Goal: Task Accomplishment & Management: Complete application form

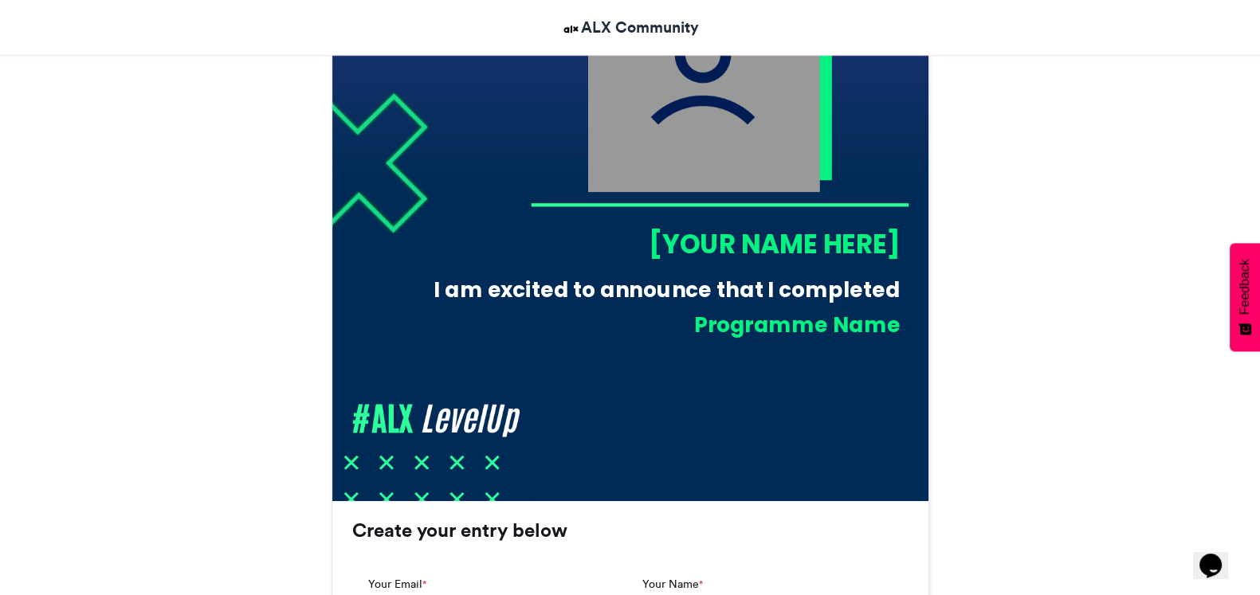
scroll to position [398, 0]
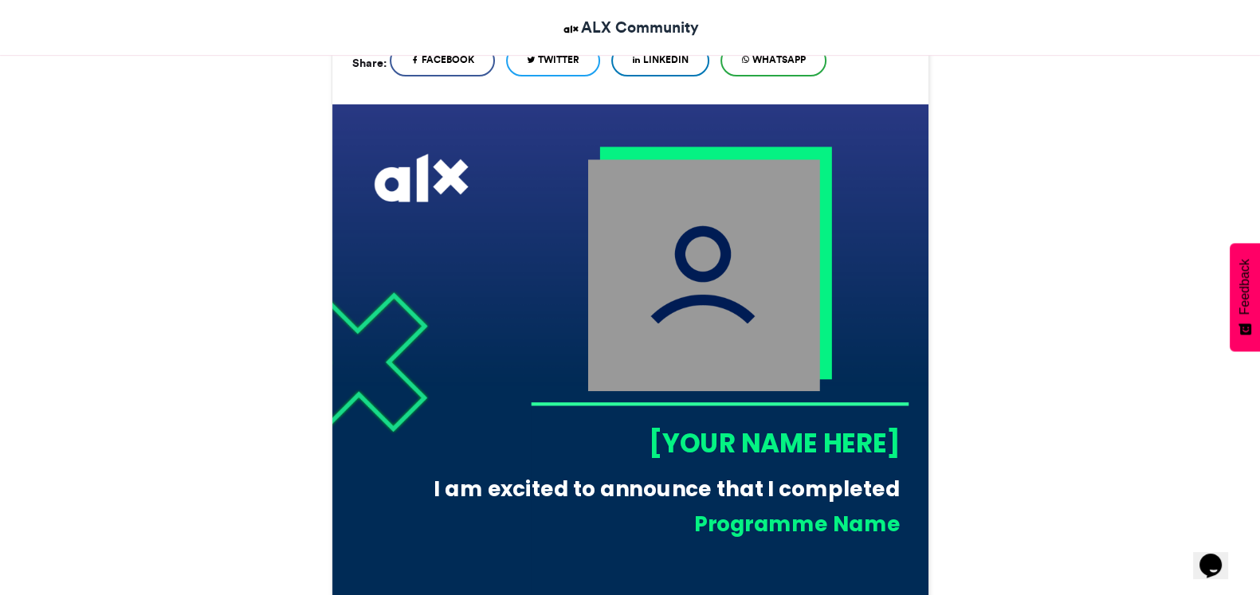
click at [724, 237] on img at bounding box center [703, 275] width 232 height 232
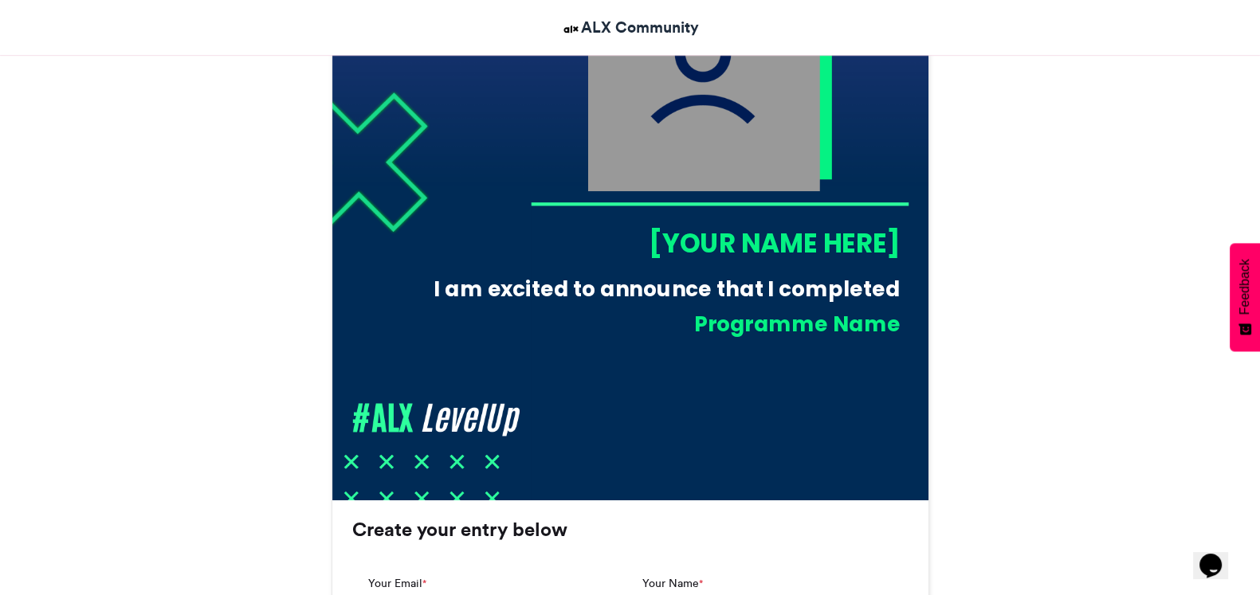
click at [716, 283] on div "I am excited to announce that I completed" at bounding box center [659, 289] width 481 height 29
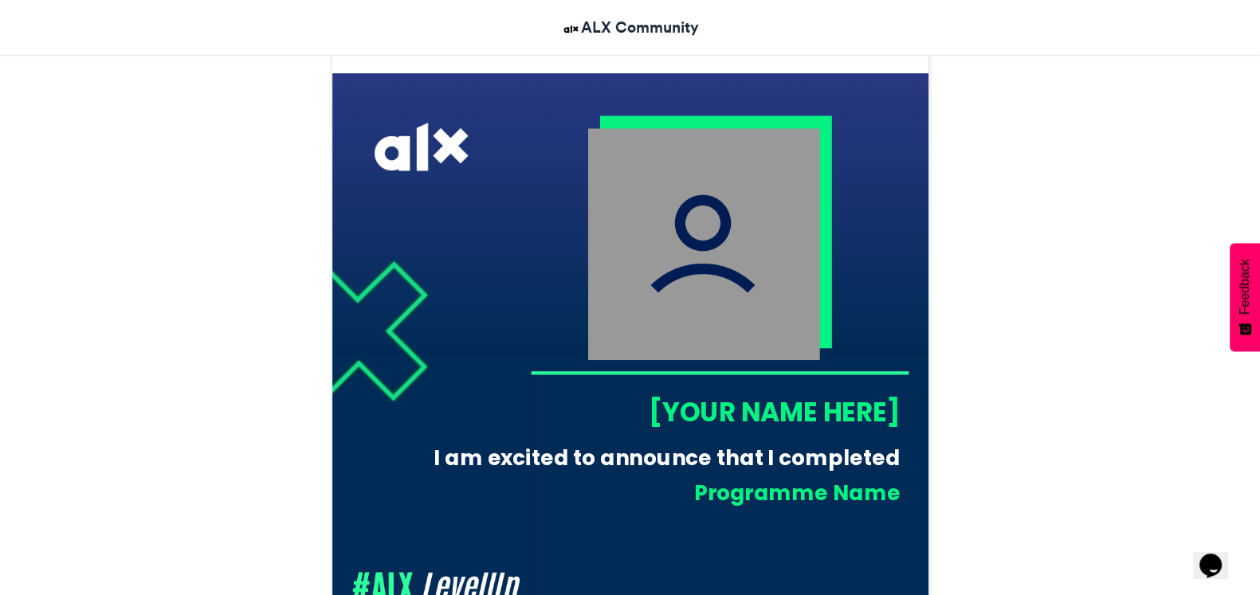
scroll to position [299, 0]
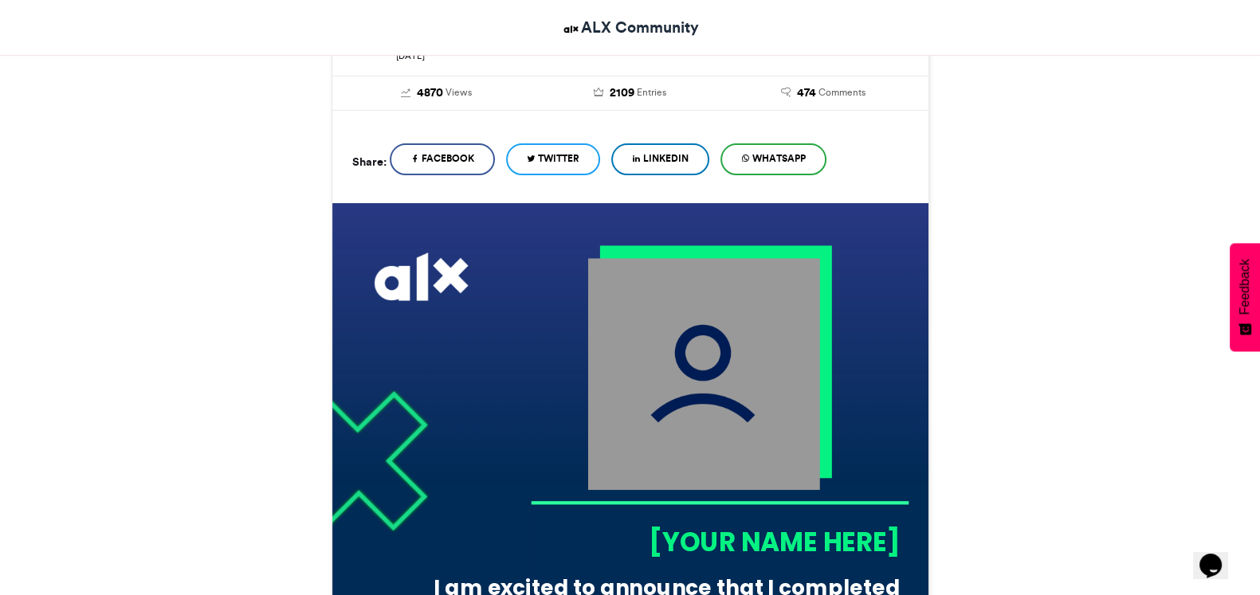
click at [694, 344] on img at bounding box center [703, 374] width 232 height 232
click at [670, 167] on link "LinkedIn" at bounding box center [660, 159] width 98 height 32
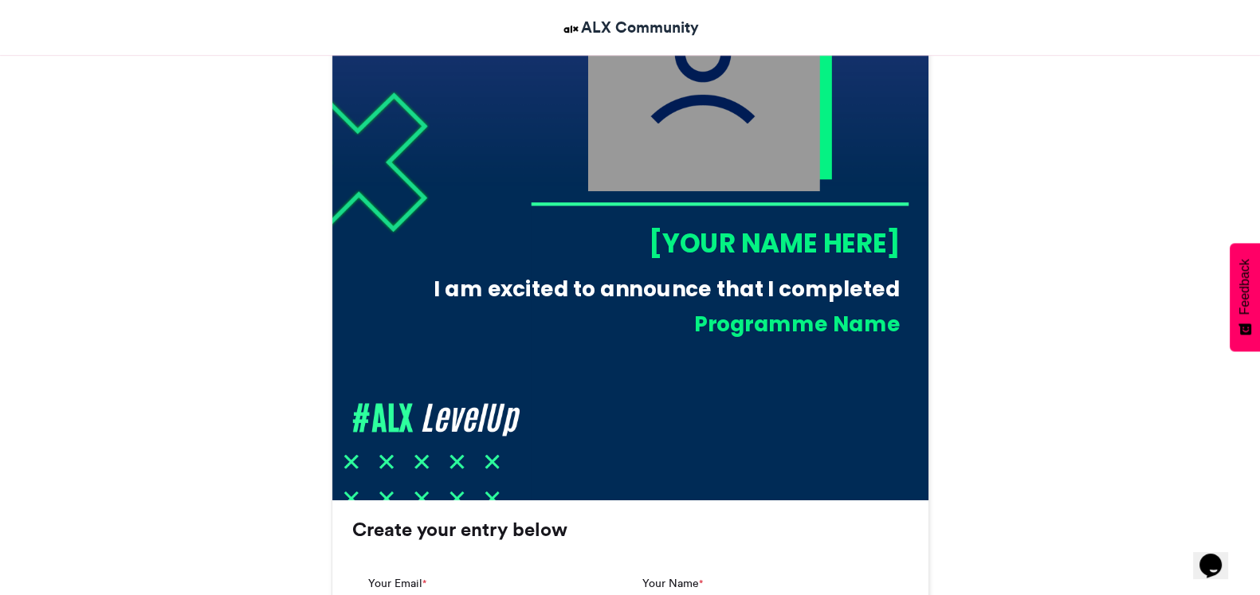
click at [748, 236] on div "[YOUR NAME HERE]" at bounding box center [715, 243] width 370 height 37
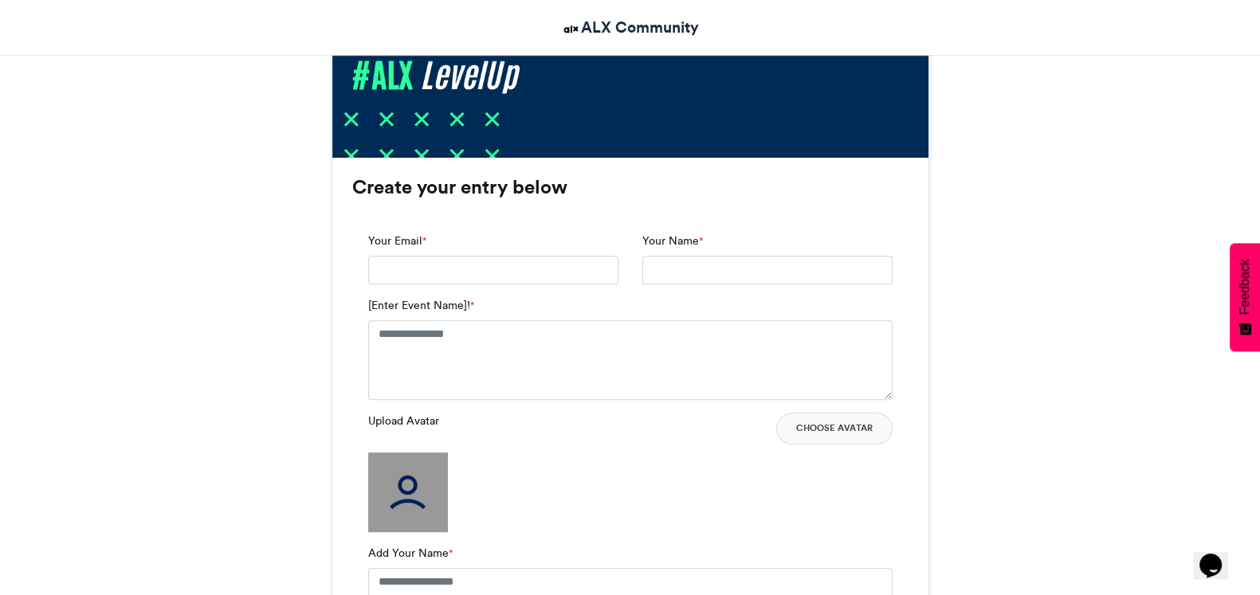
scroll to position [896, 0]
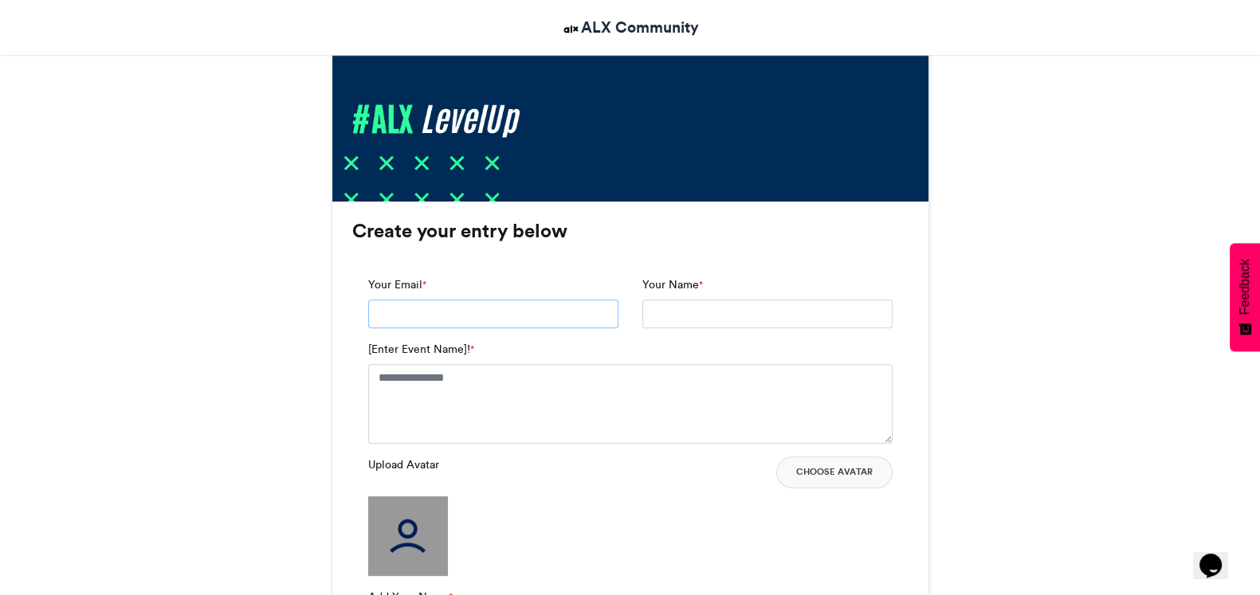
click at [466, 322] on input "Your Email *" at bounding box center [493, 314] width 250 height 29
type input "**********"
click at [516, 392] on textarea "[Enter Event Name]! *" at bounding box center [630, 404] width 524 height 80
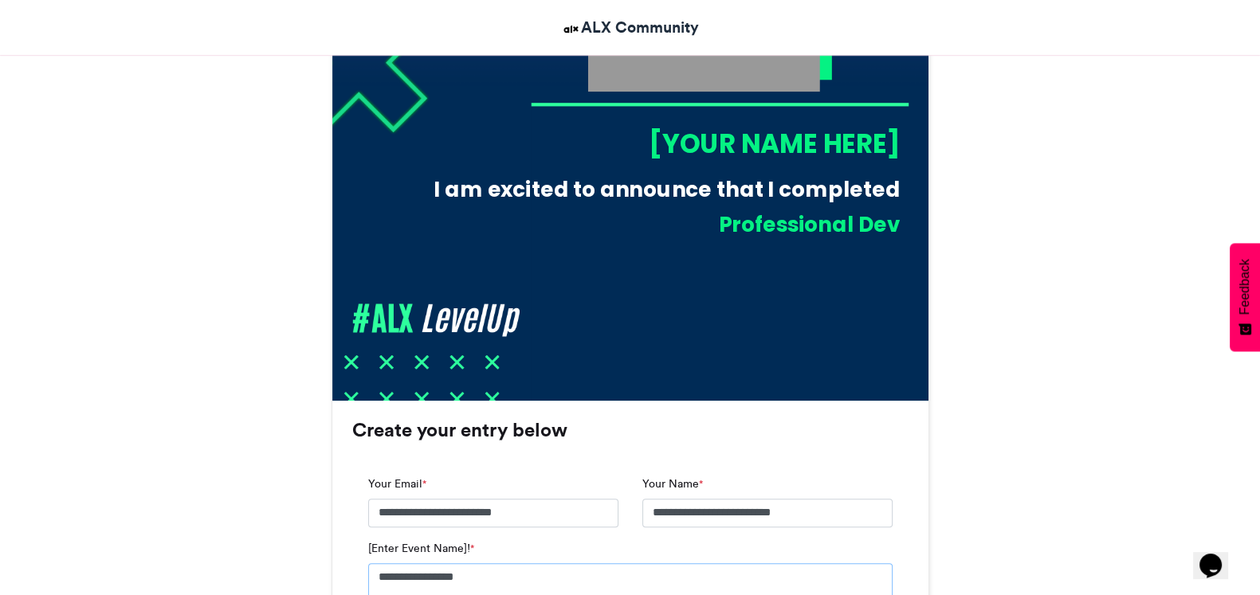
scroll to position [696, 0]
type textarea "**********"
drag, startPoint x: 665, startPoint y: 155, endPoint x: 667, endPoint y: 147, distance: 8.9
click at [665, 154] on div "[YOUR NAME HERE]" at bounding box center [715, 144] width 370 height 37
click at [667, 146] on div "[YOUR NAME HERE]" at bounding box center [715, 144] width 370 height 37
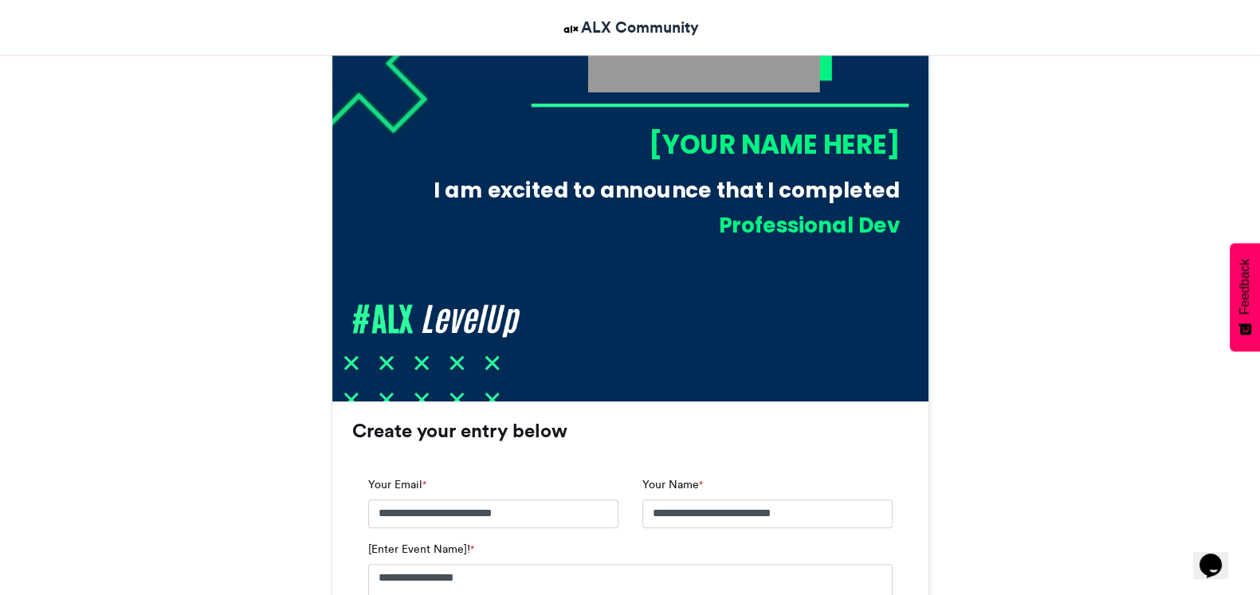
click at [667, 145] on div "[YOUR NAME HERE]" at bounding box center [715, 144] width 370 height 37
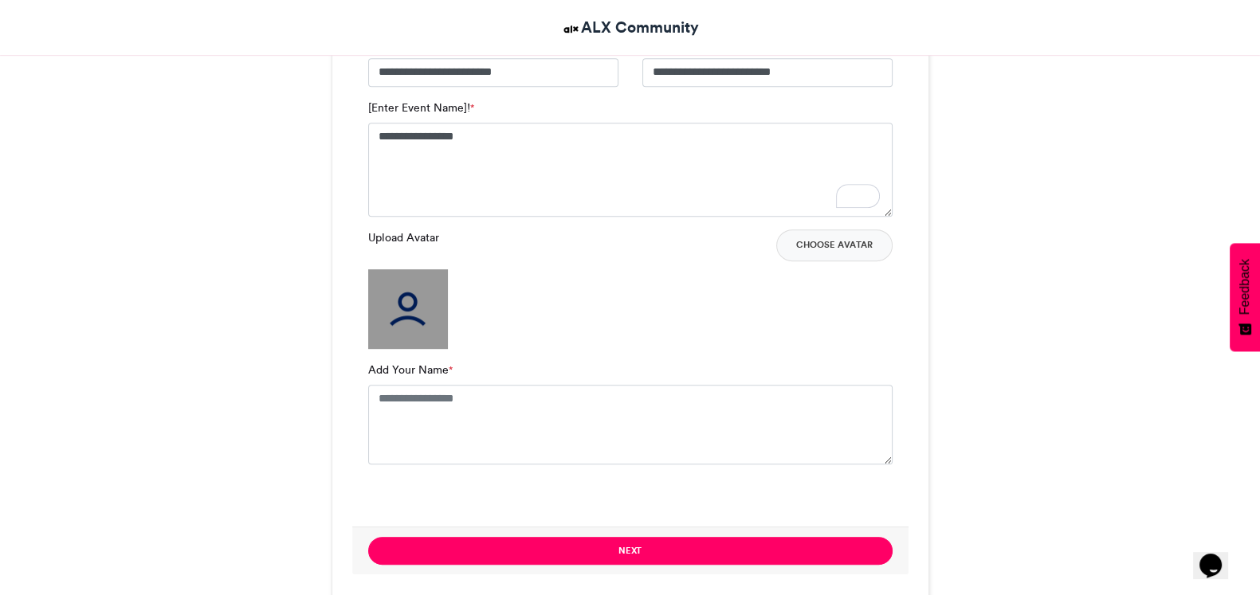
scroll to position [1096, 0]
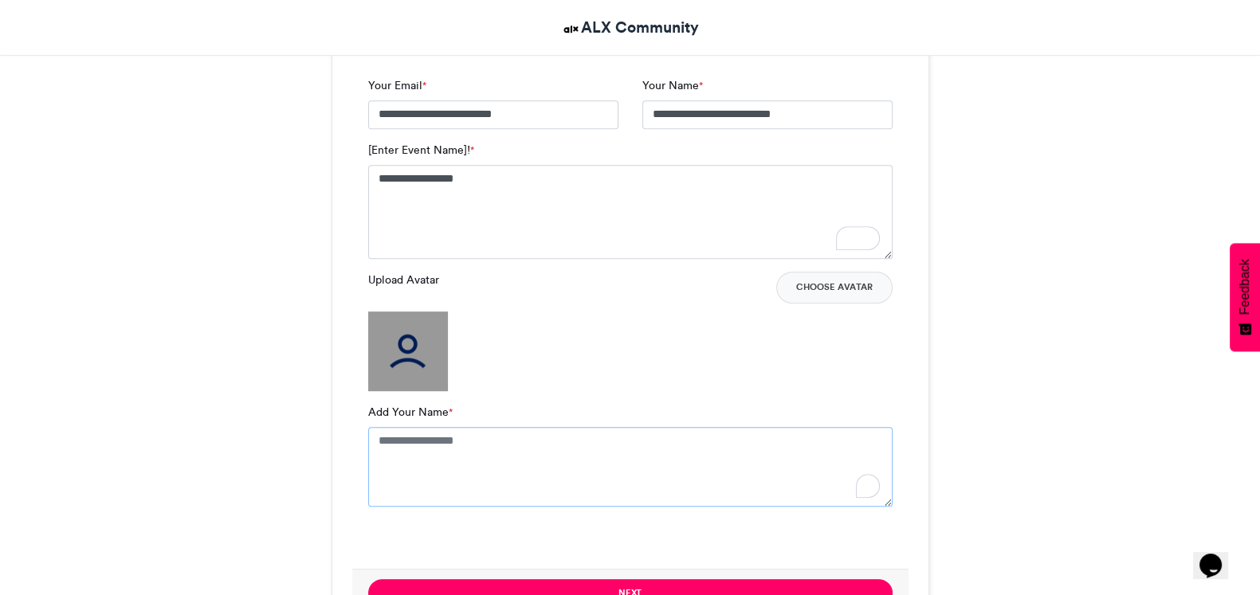
drag, startPoint x: 471, startPoint y: 456, endPoint x: 467, endPoint y: 464, distance: 8.9
click at [467, 464] on textarea "Add Your Name *" at bounding box center [630, 467] width 524 height 80
type textarea "**********"
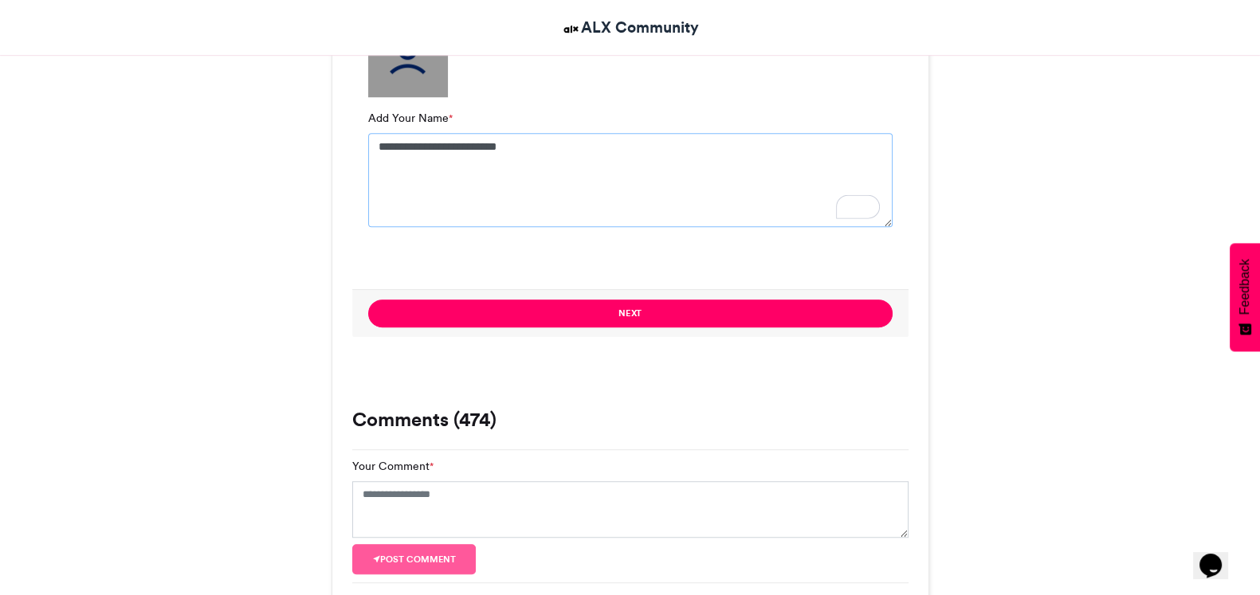
scroll to position [1394, 0]
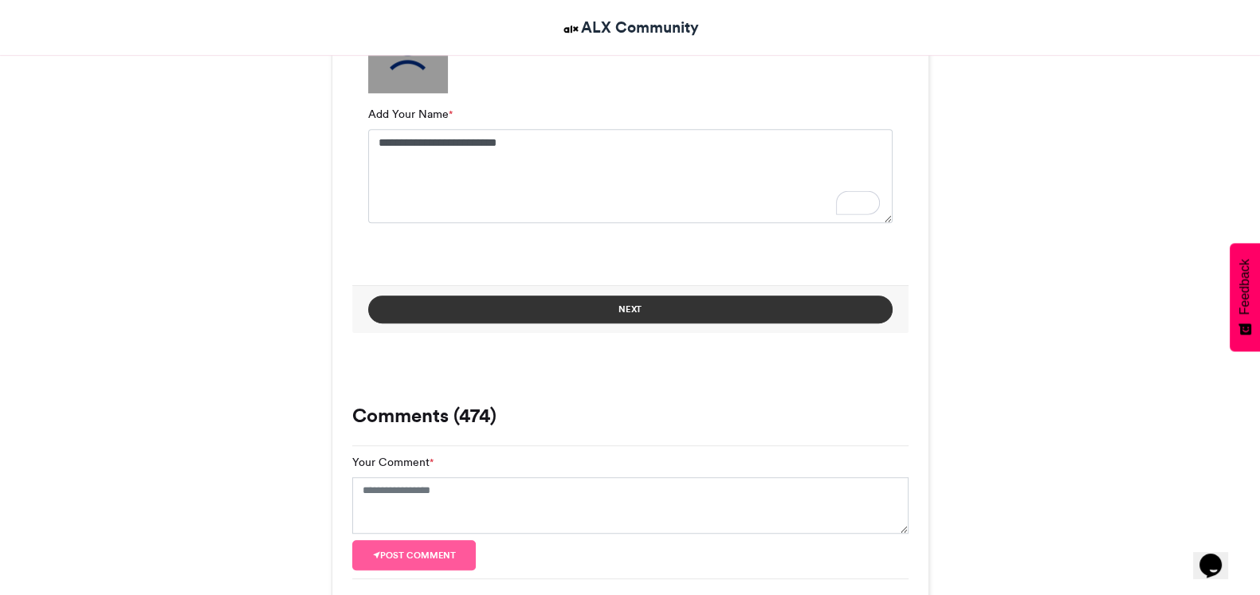
click at [568, 313] on button "Next" at bounding box center [630, 310] width 524 height 28
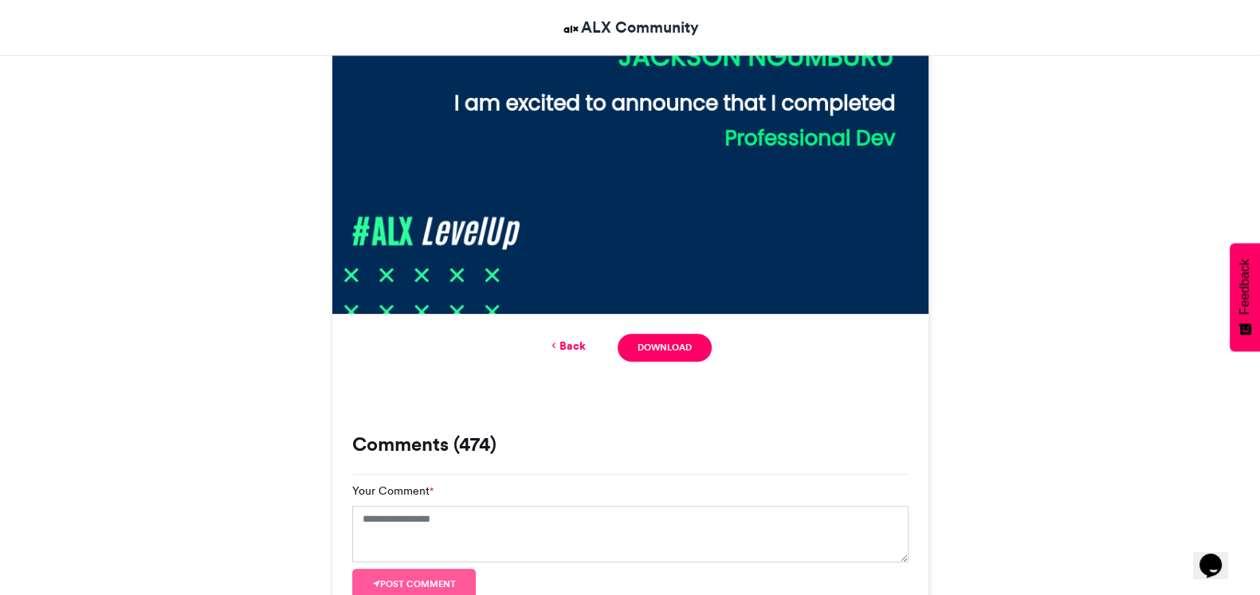
scroll to position [896, 0]
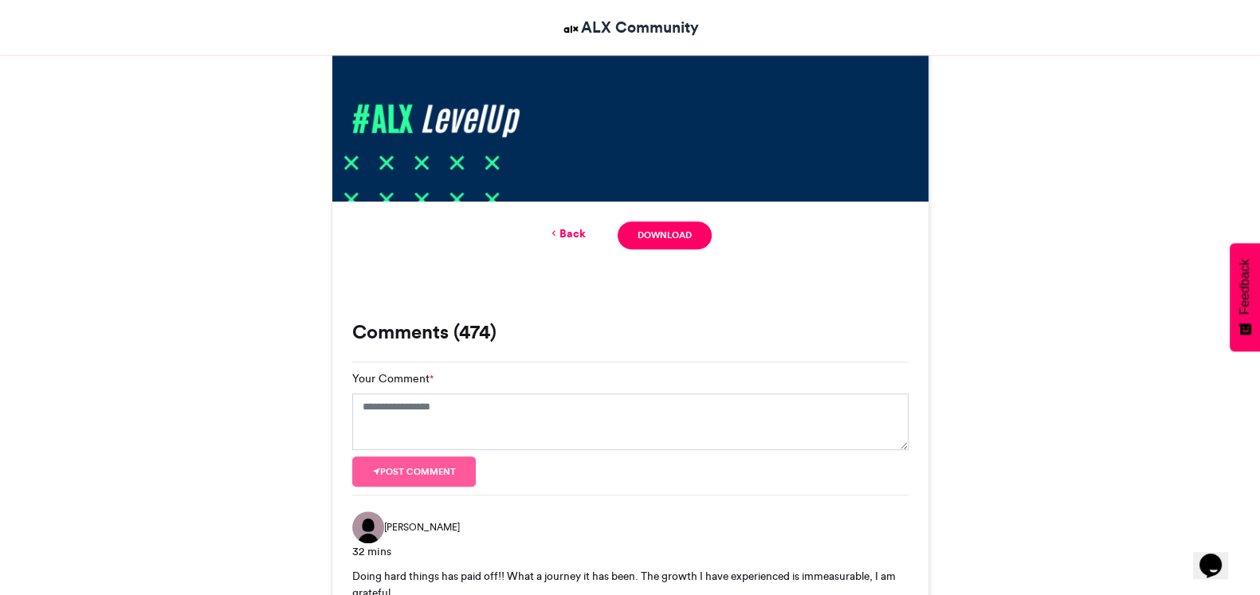
click at [568, 234] on link "Back" at bounding box center [566, 234] width 37 height 17
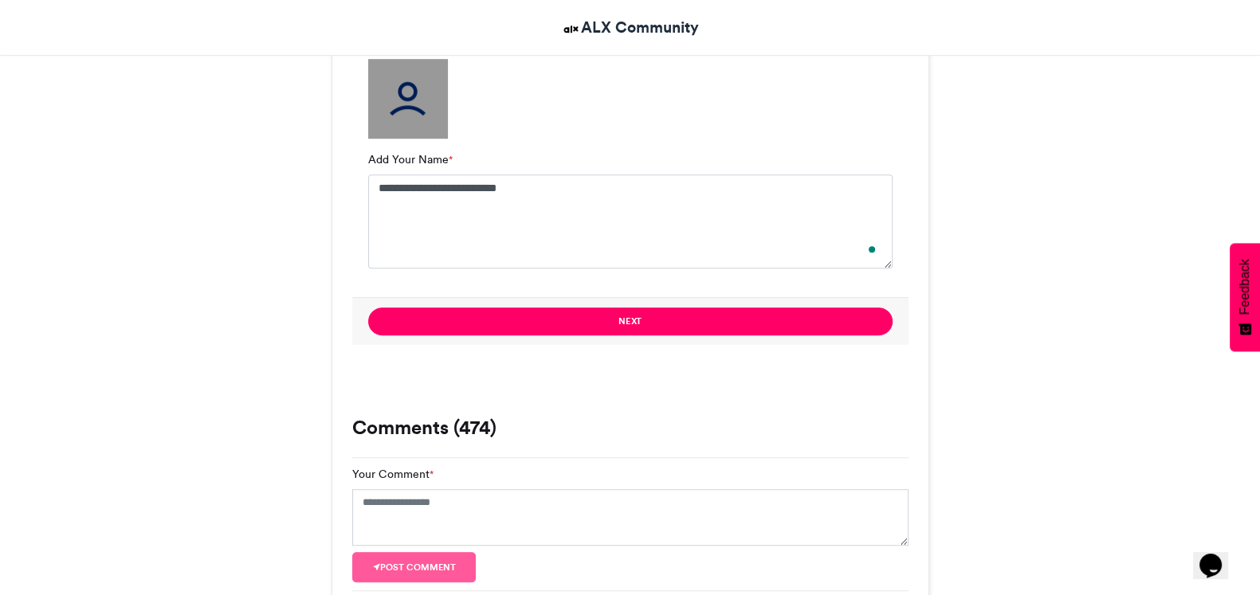
scroll to position [1144, 0]
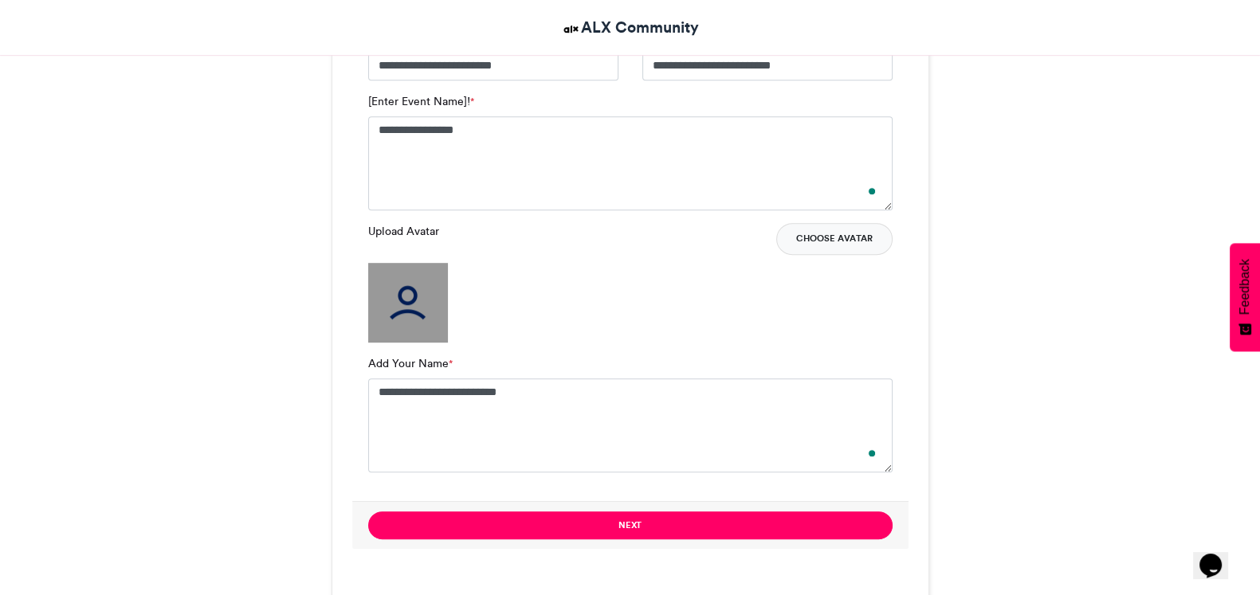
click at [862, 235] on button "Choose Avatar" at bounding box center [834, 239] width 116 height 32
click at [443, 288] on img at bounding box center [408, 303] width 80 height 80
click at [406, 304] on img at bounding box center [408, 303] width 80 height 80
click at [811, 237] on button "Choose Avatar" at bounding box center [834, 239] width 116 height 32
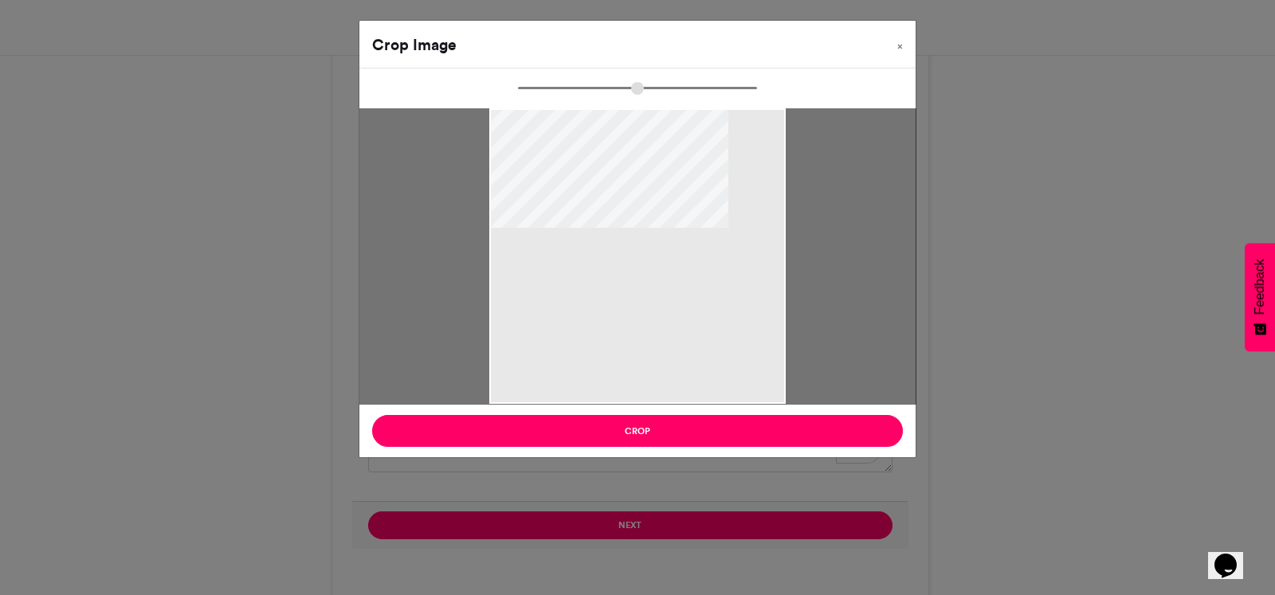
type input "******"
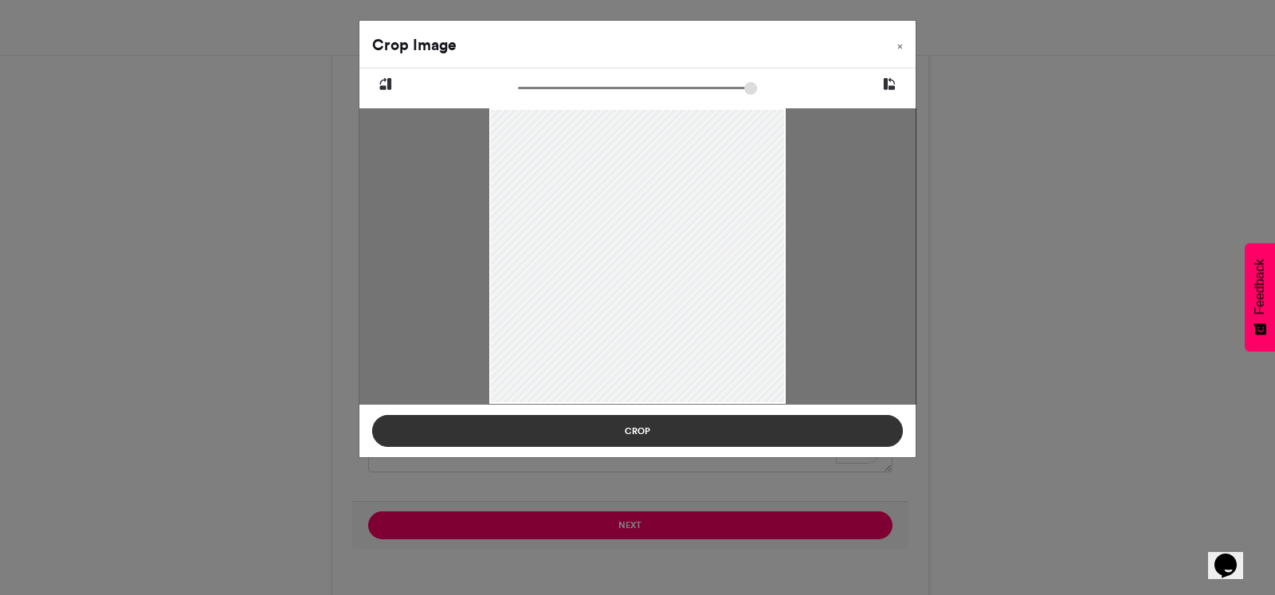
click at [669, 428] on button "Crop" at bounding box center [637, 431] width 531 height 32
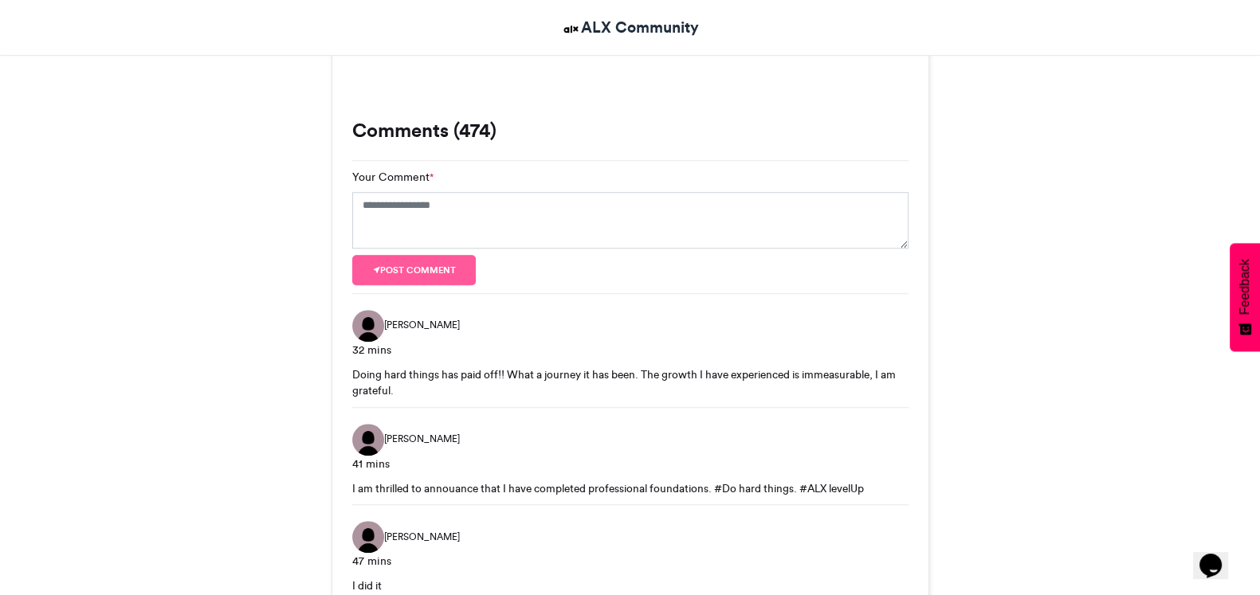
scroll to position [1443, 0]
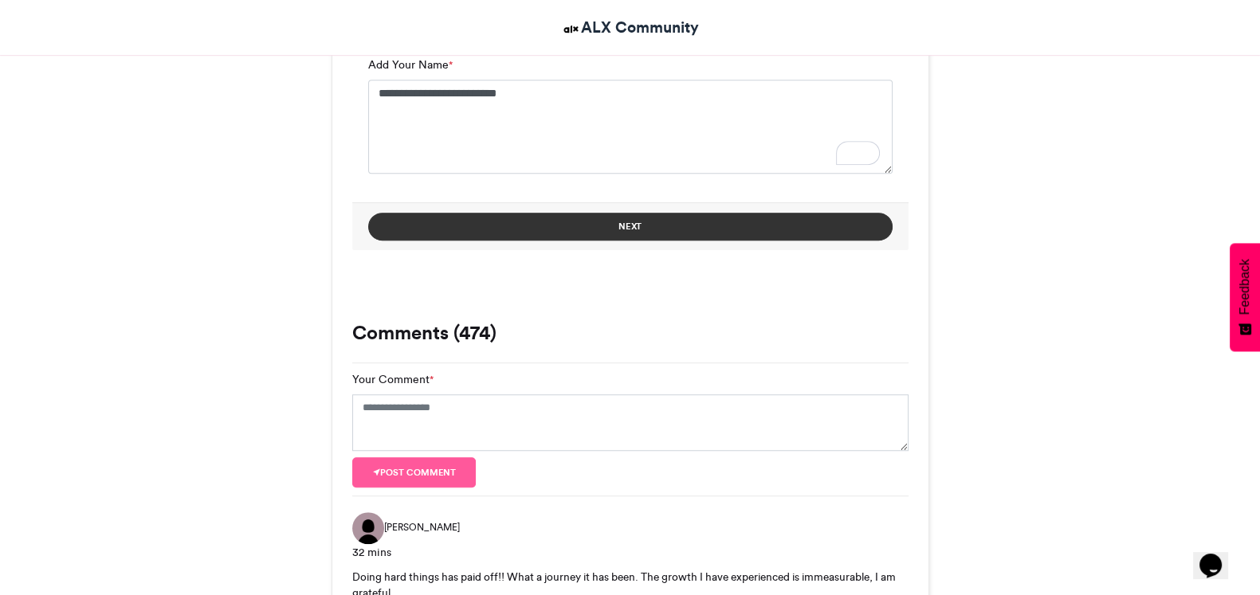
click at [712, 234] on button "Next" at bounding box center [630, 227] width 524 height 28
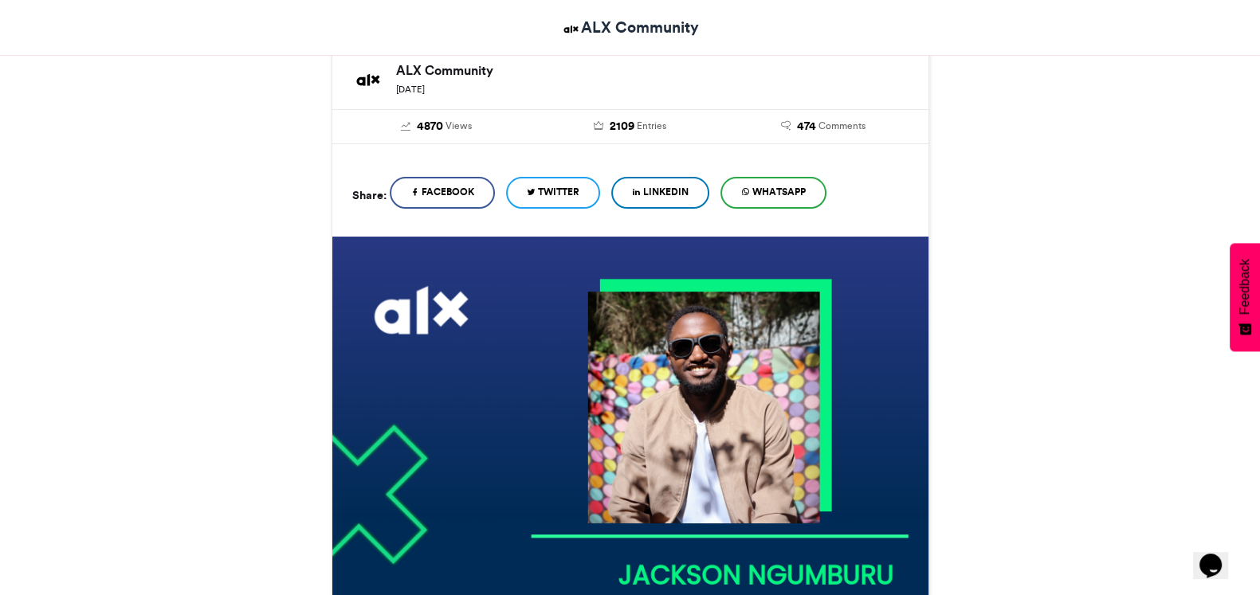
scroll to position [198, 0]
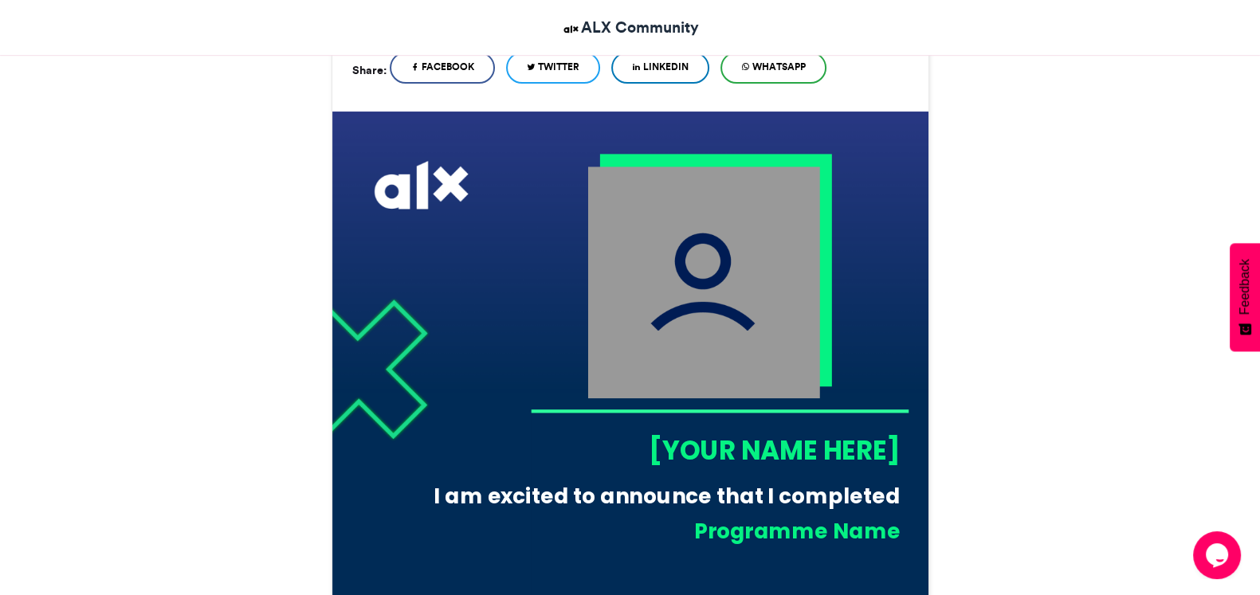
scroll to position [398, 0]
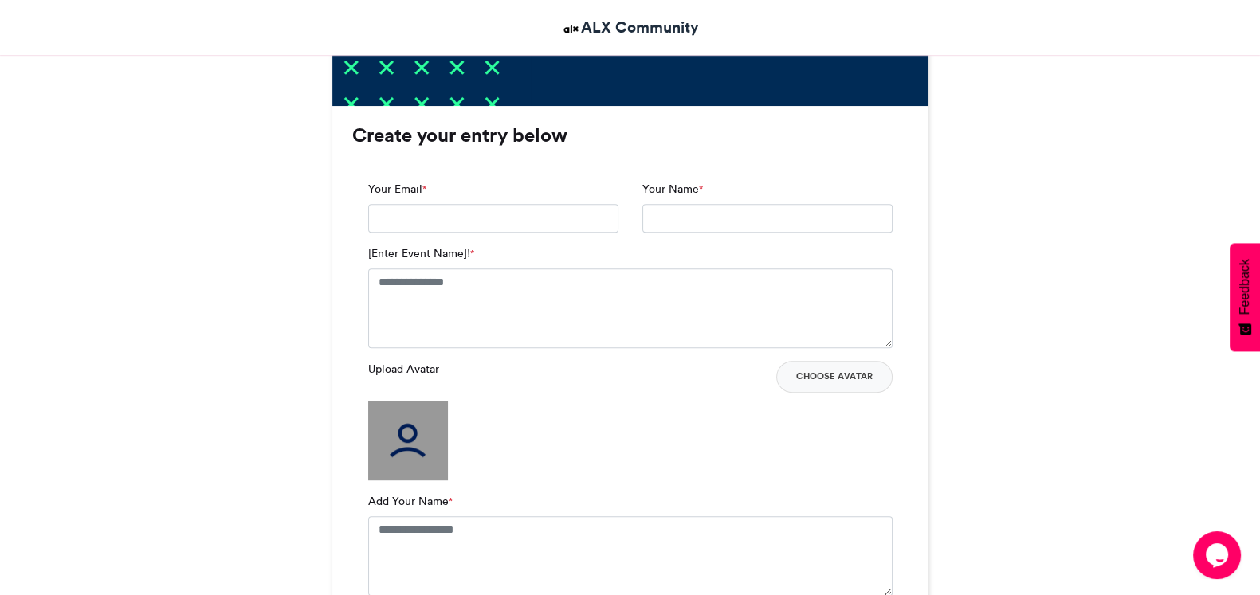
scroll to position [996, 0]
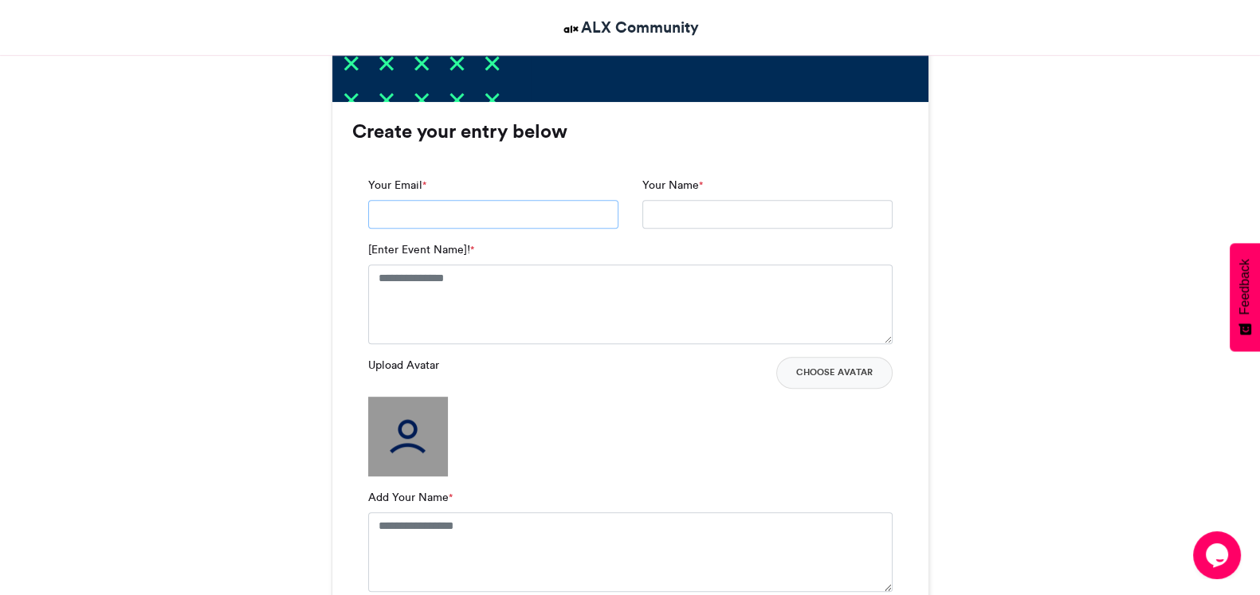
click at [445, 207] on input "Your Email *" at bounding box center [493, 214] width 250 height 29
type input "**********"
click at [494, 312] on textarea "[Enter Event Name]! *" at bounding box center [630, 305] width 524 height 80
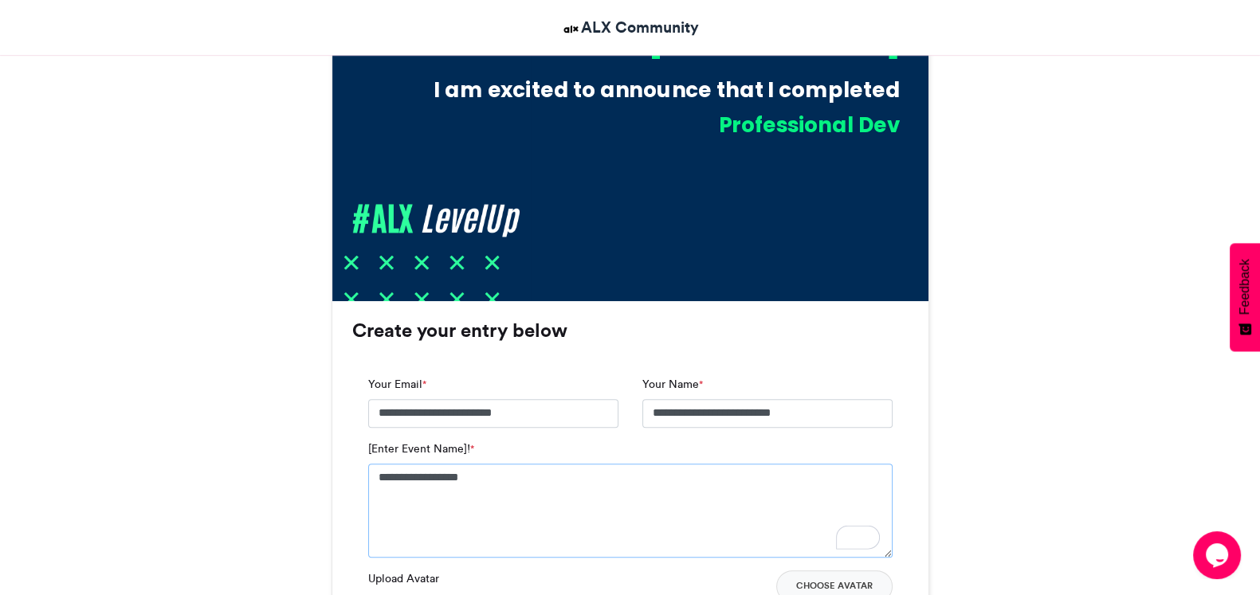
scroll to position [896, 0]
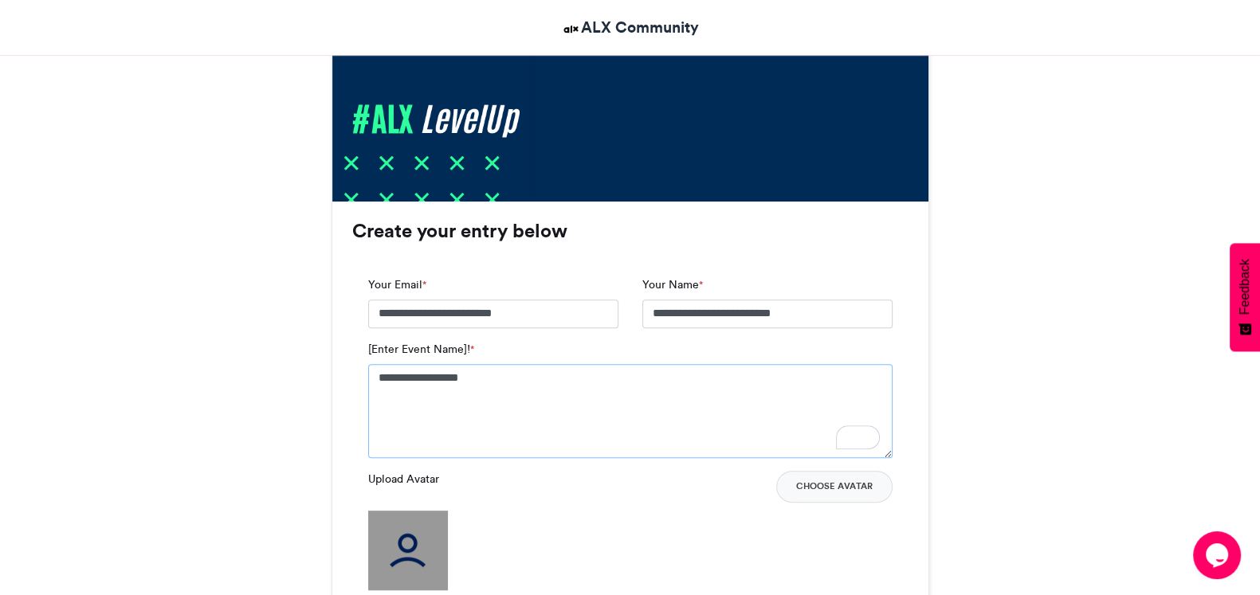
type textarea "**********"
click at [422, 523] on img at bounding box center [408, 551] width 80 height 80
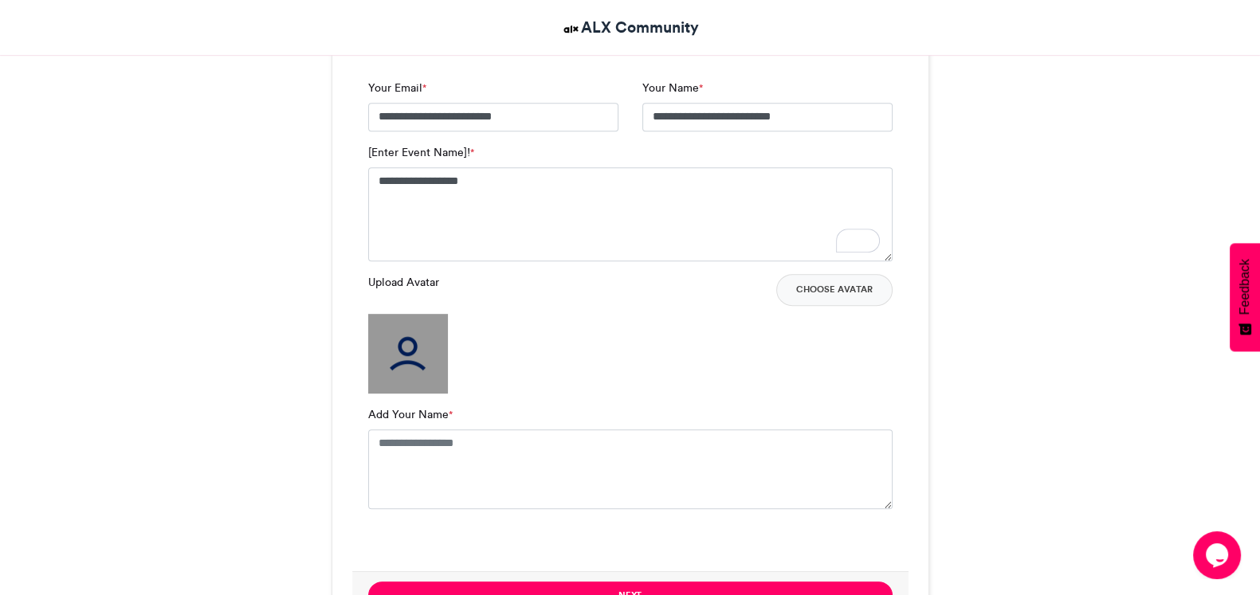
scroll to position [1096, 0]
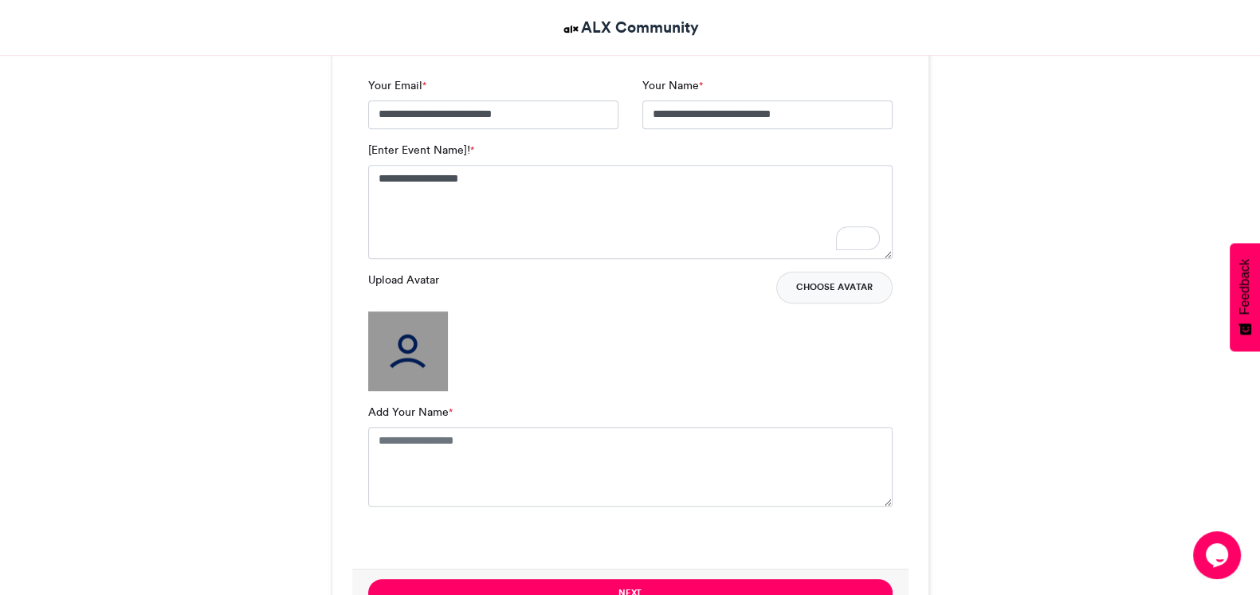
click at [861, 284] on button "Choose Avatar" at bounding box center [834, 288] width 116 height 32
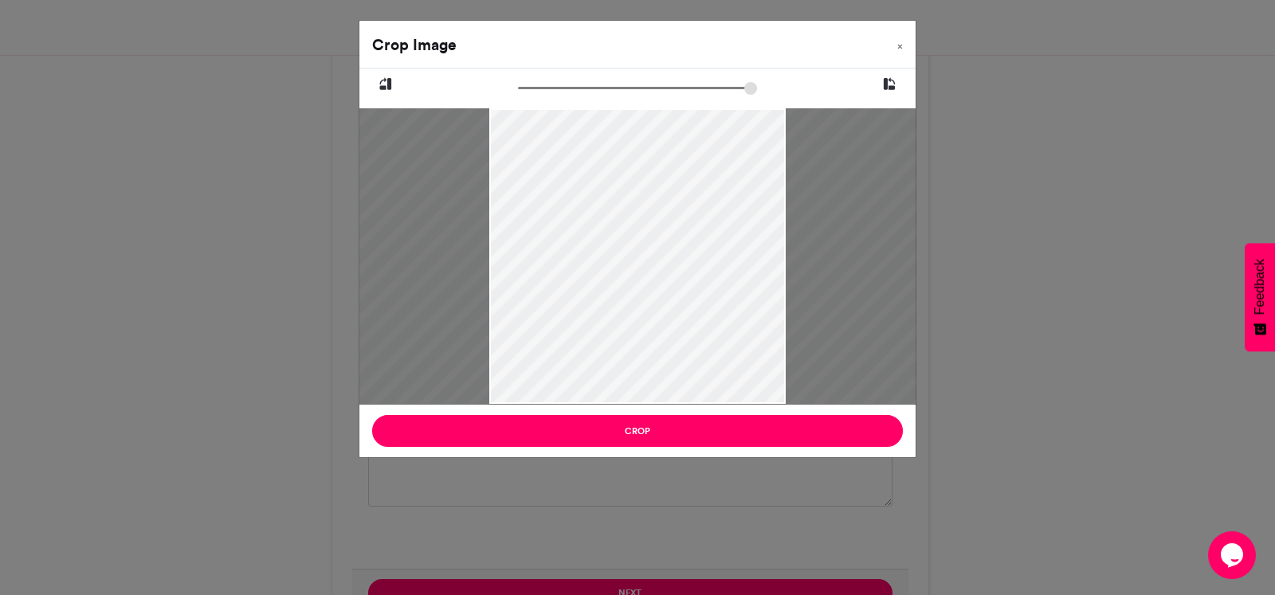
type input "******"
drag, startPoint x: 522, startPoint y: 89, endPoint x: 430, endPoint y: 118, distance: 96.0
click at [518, 96] on input "zoom" at bounding box center [637, 87] width 239 height 15
click at [885, 84] on icon at bounding box center [889, 84] width 14 height 21
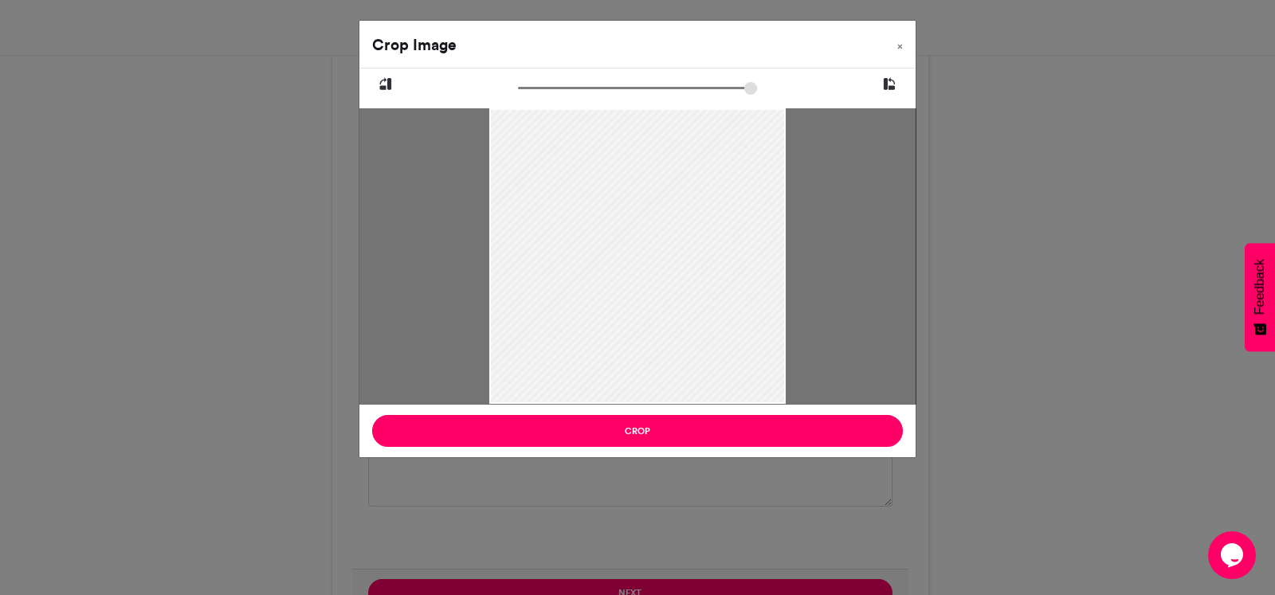
click at [885, 84] on icon at bounding box center [889, 84] width 14 height 21
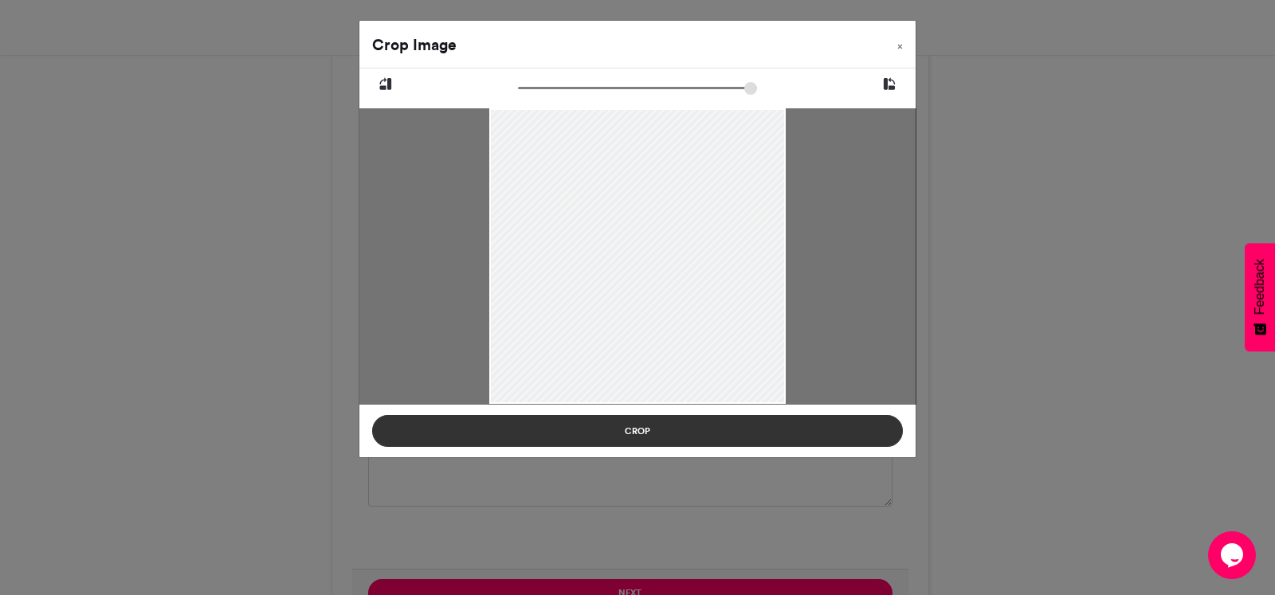
click at [759, 422] on button "Crop" at bounding box center [637, 431] width 531 height 32
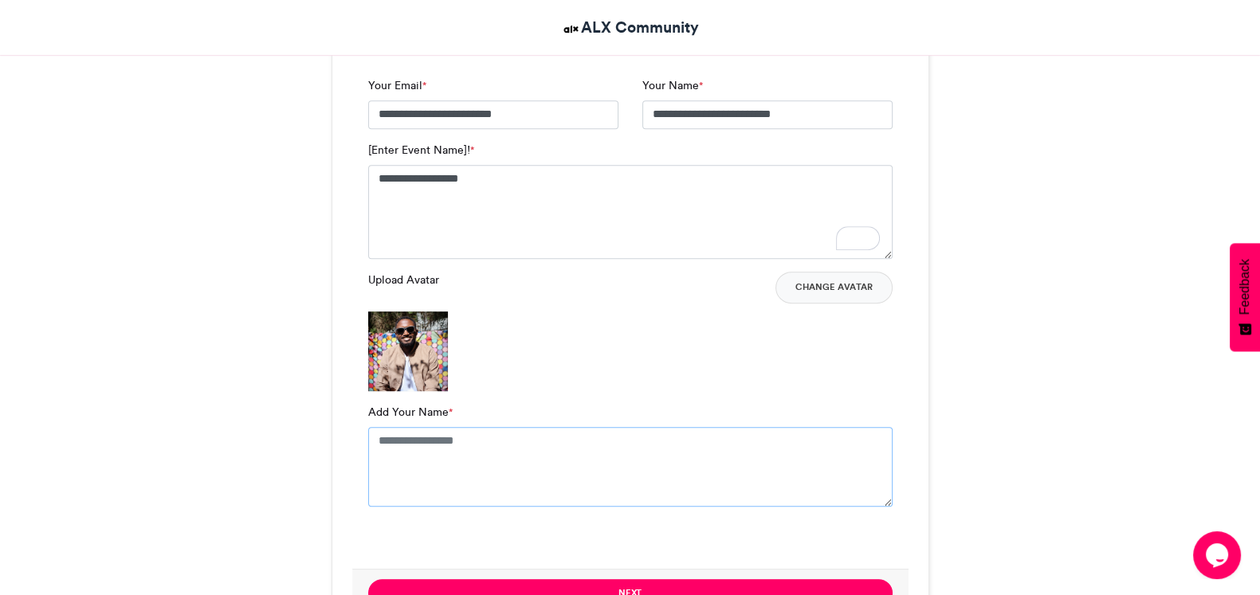
click at [439, 450] on textarea "Add Your Name *" at bounding box center [630, 467] width 524 height 80
type textarea "**********"
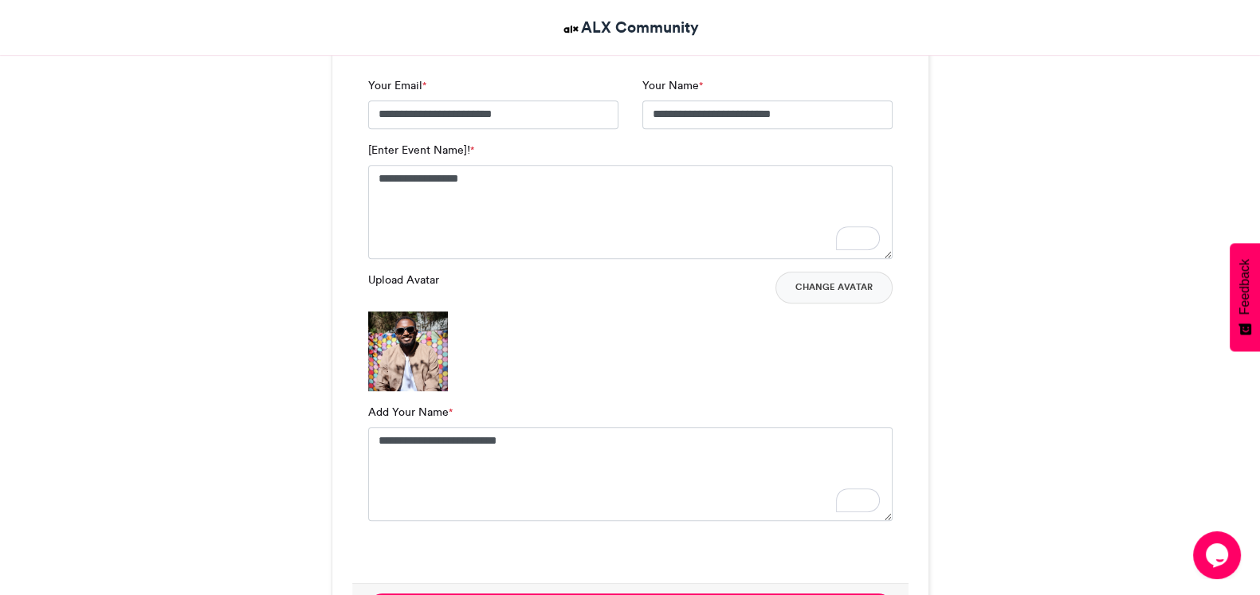
click at [418, 362] on img at bounding box center [408, 352] width 80 height 80
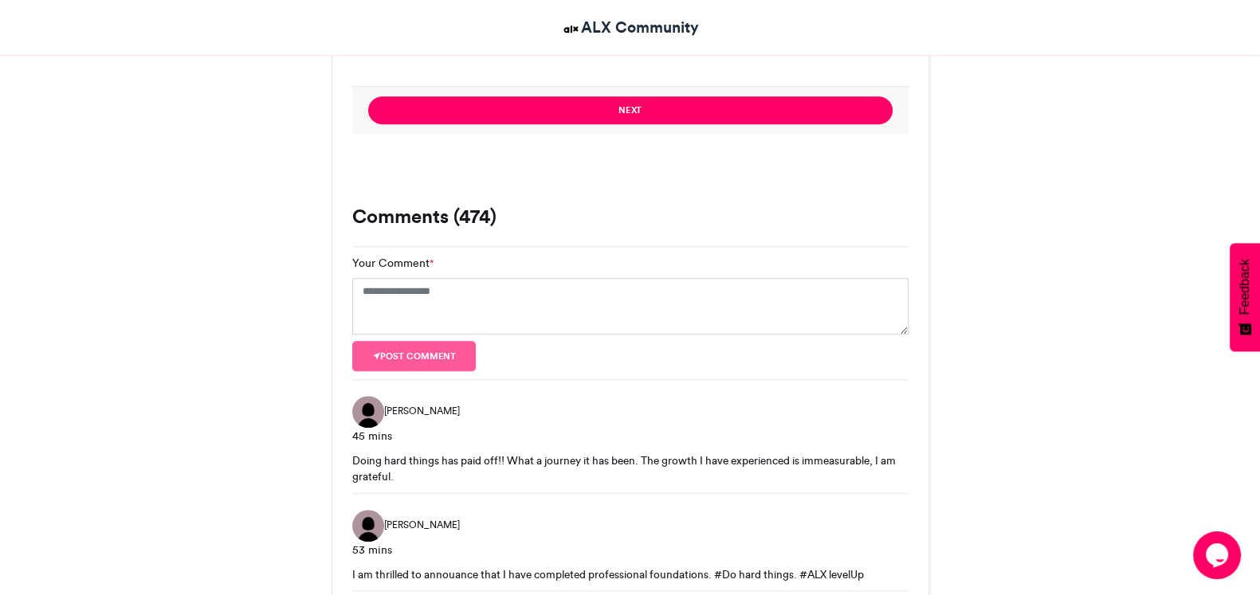
scroll to position [1195, 0]
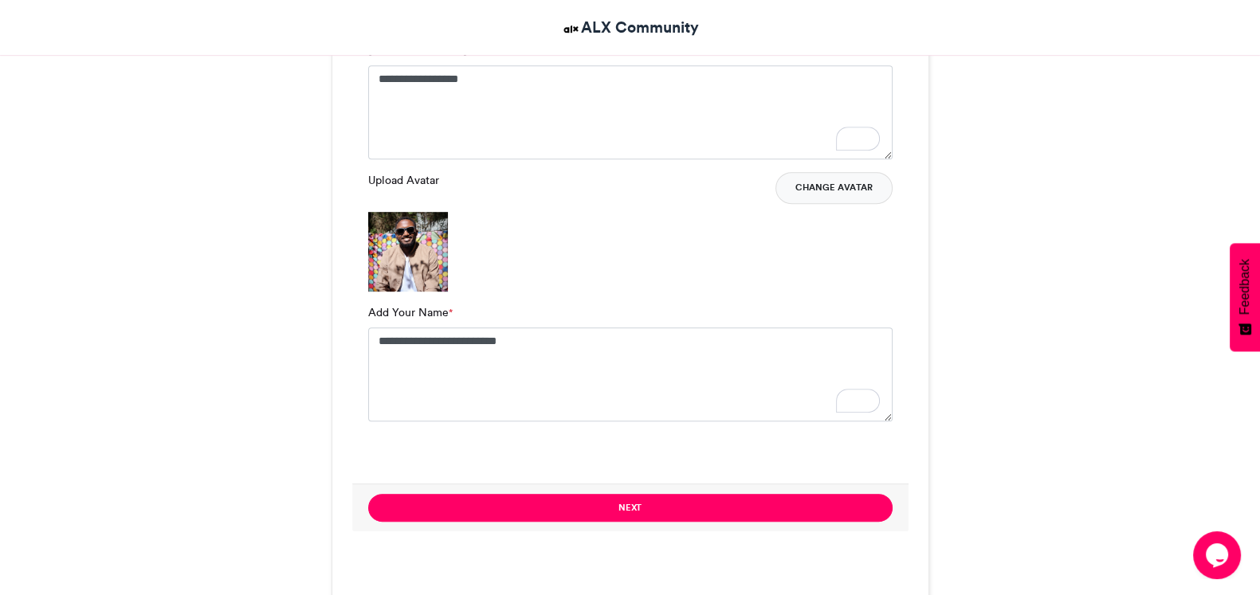
click at [857, 195] on button "Change Avatar" at bounding box center [833, 188] width 117 height 32
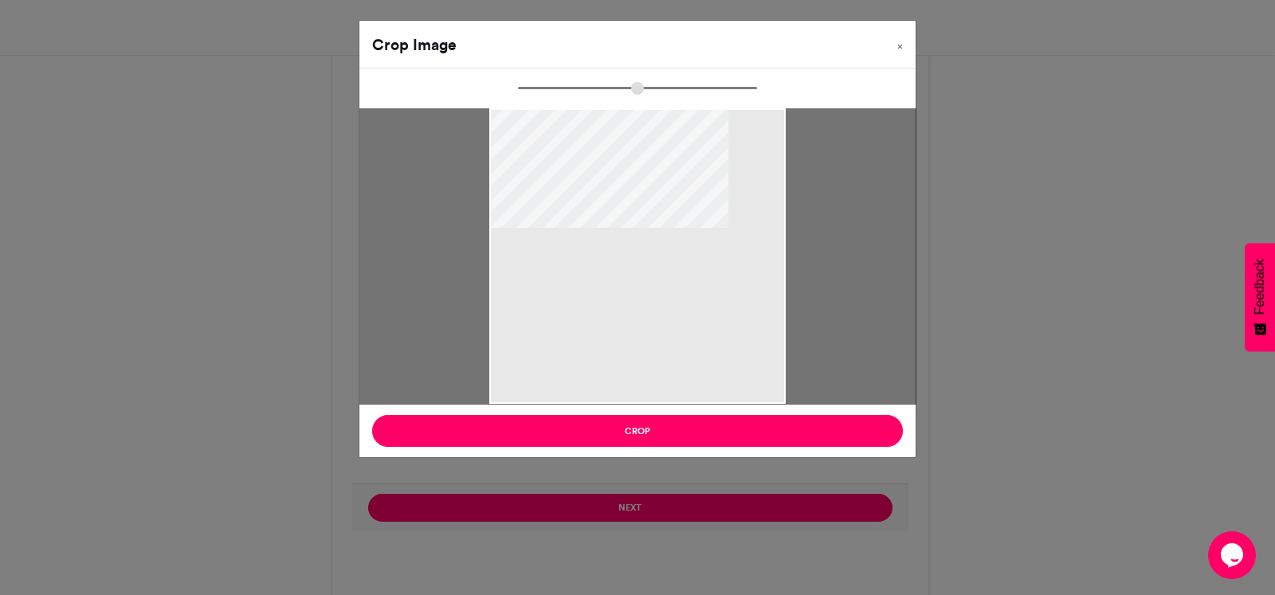
type input "******"
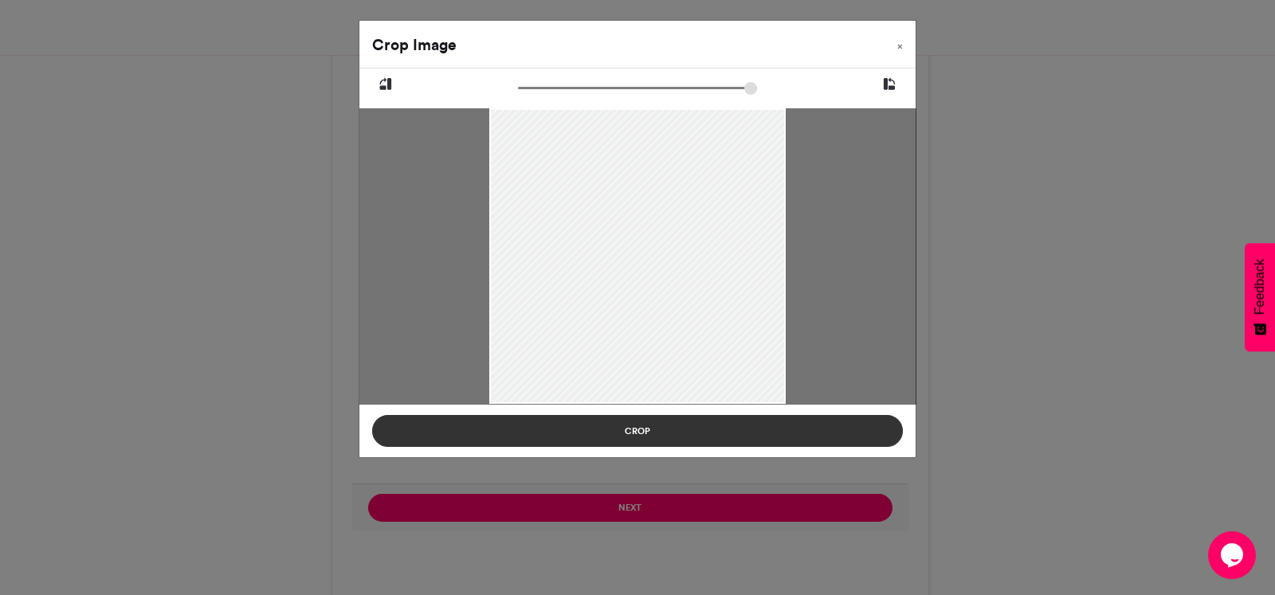
click at [717, 428] on button "Crop" at bounding box center [637, 431] width 531 height 32
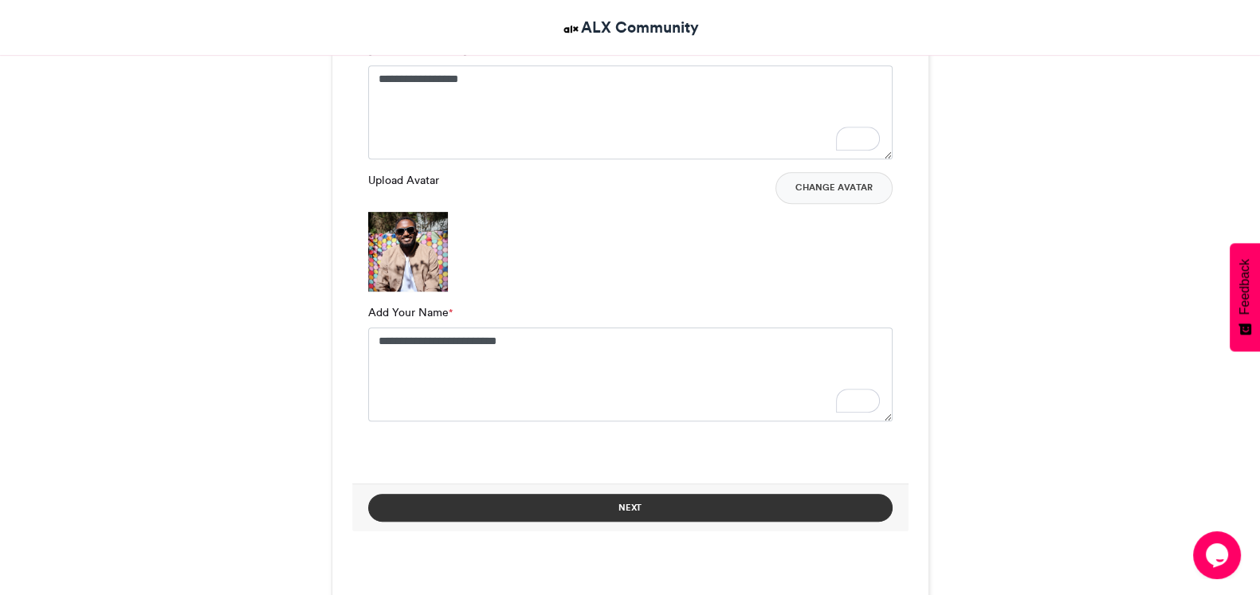
click at [675, 508] on button "Next" at bounding box center [630, 508] width 524 height 28
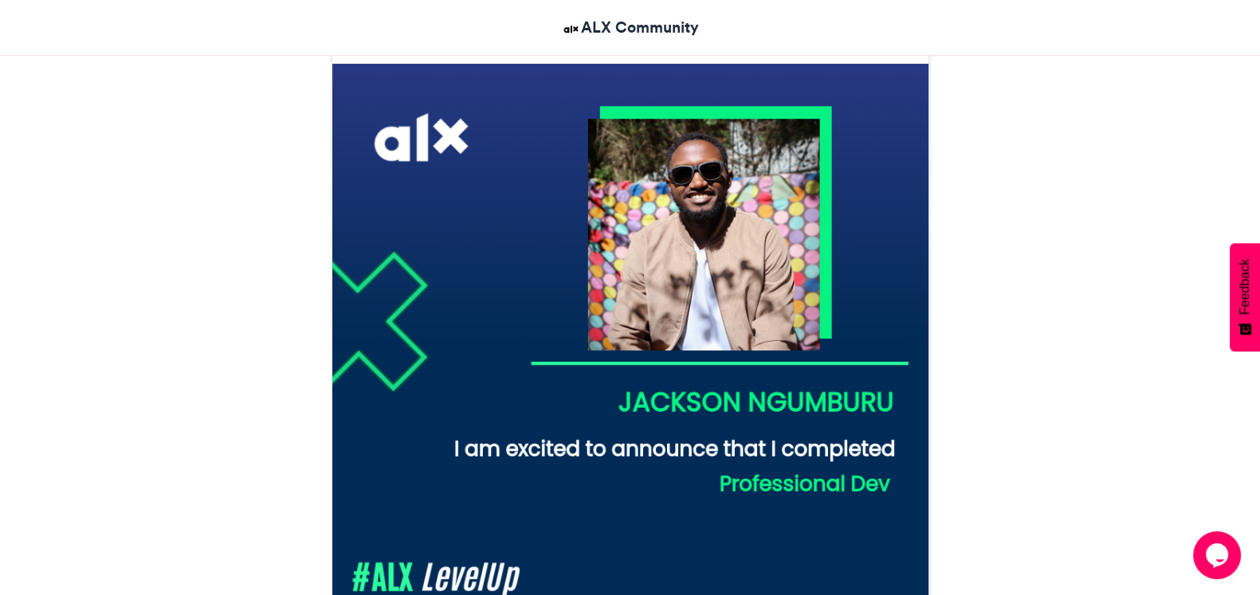
scroll to position [398, 0]
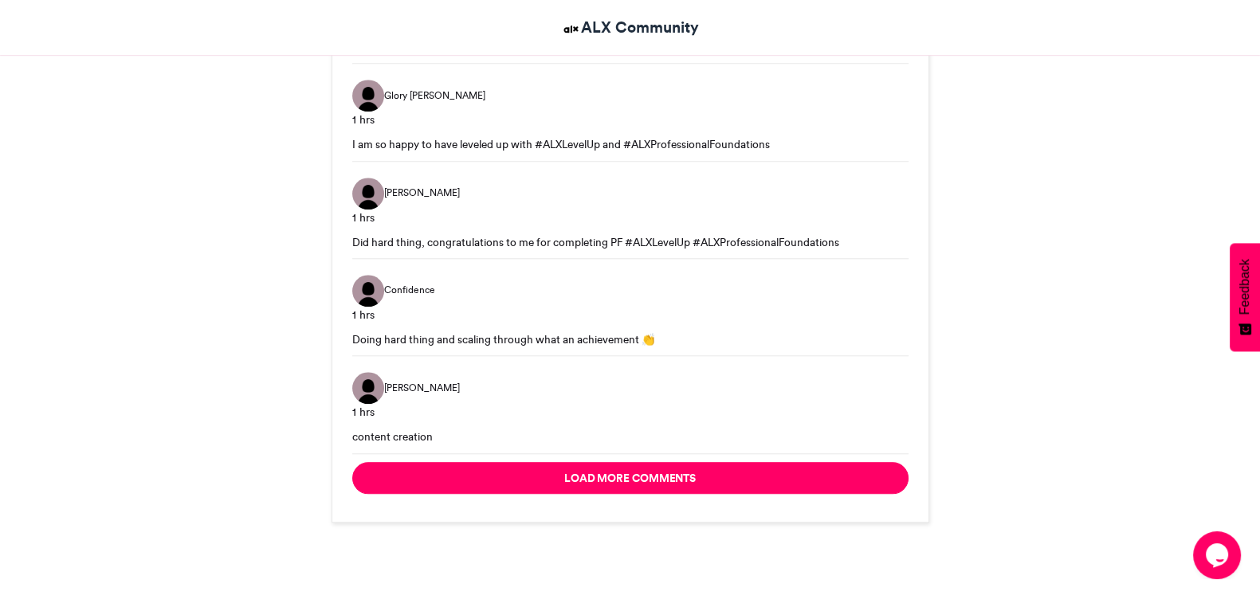
scroll to position [2044, 0]
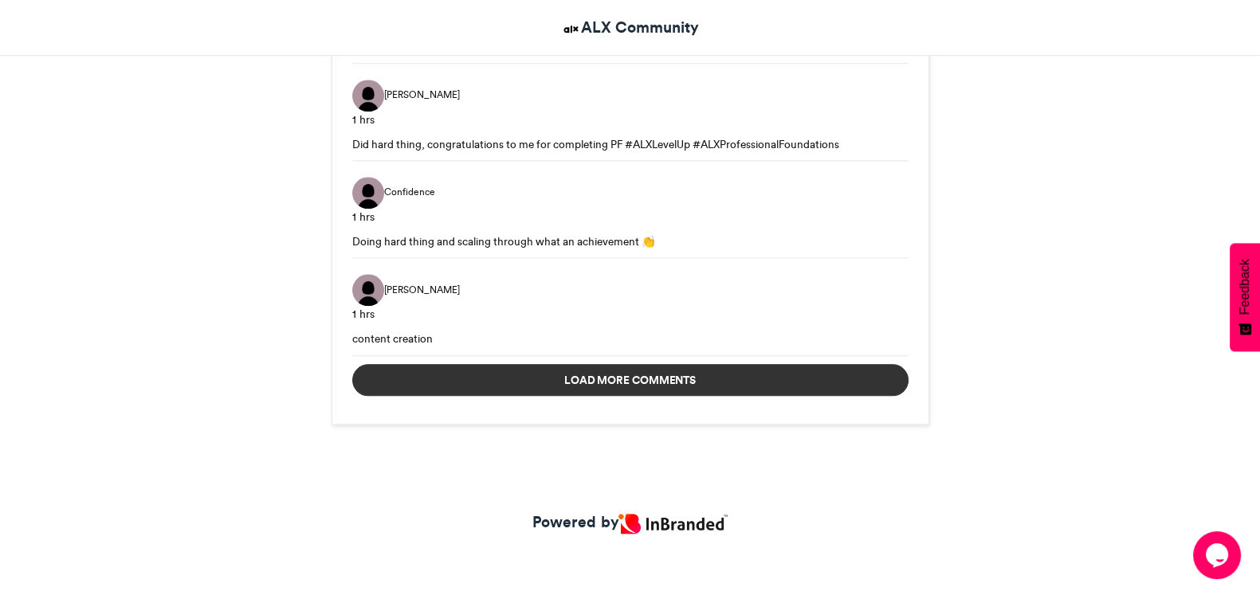
click at [631, 383] on button "Load more comments" at bounding box center [630, 380] width 556 height 32
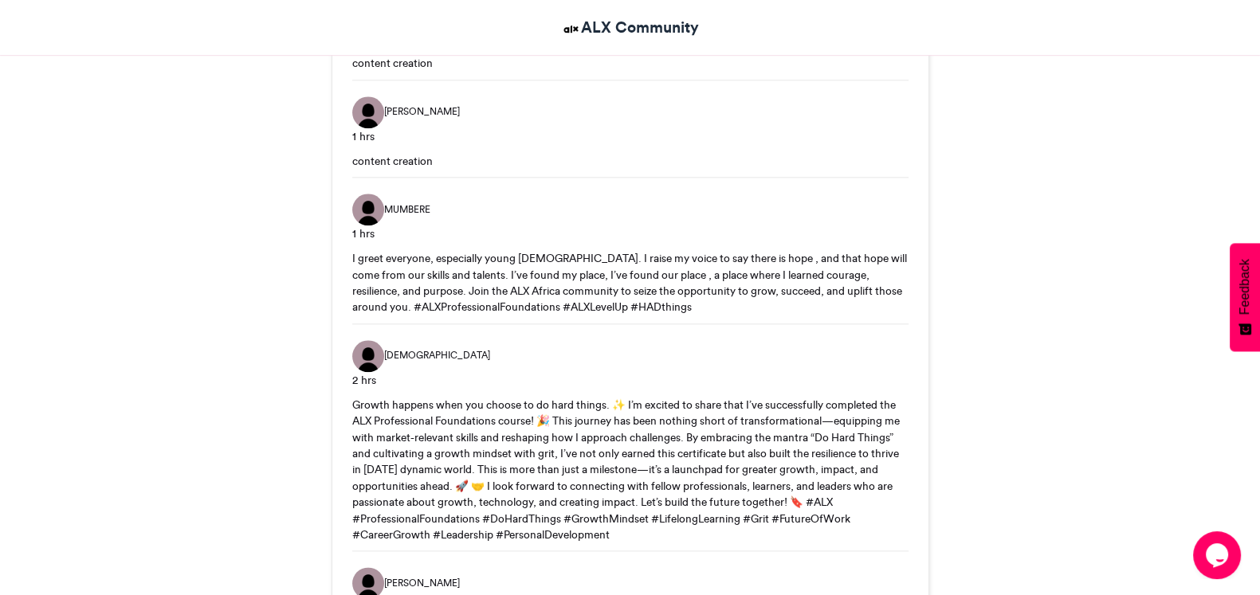
scroll to position [2442, 0]
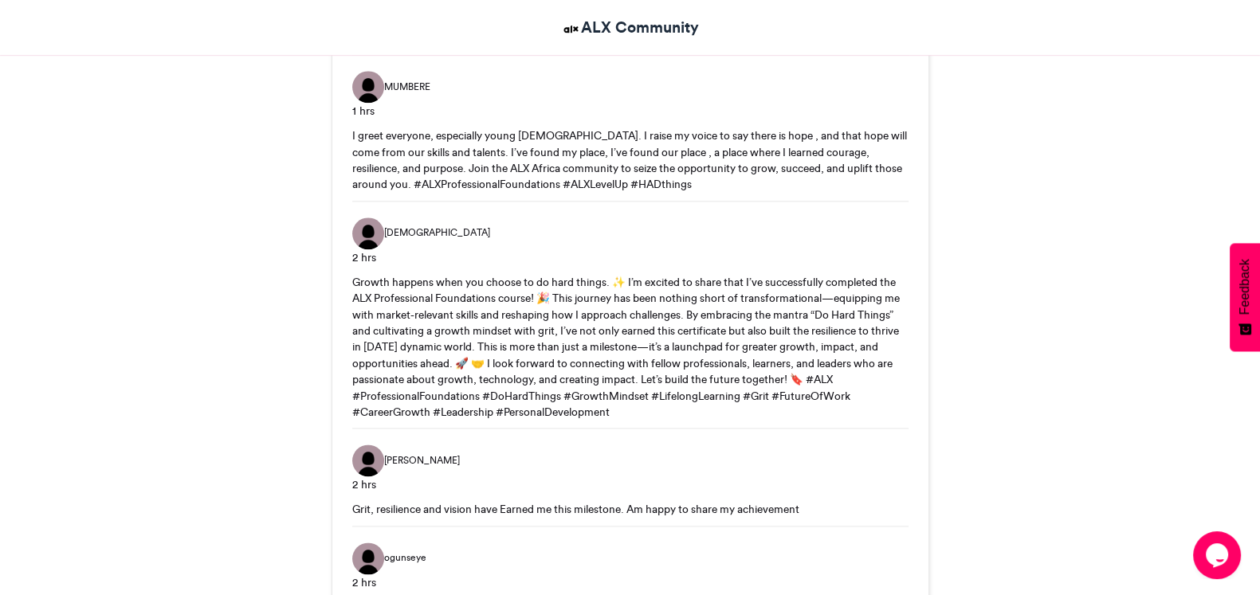
drag, startPoint x: 629, startPoint y: 408, endPoint x: 353, endPoint y: 274, distance: 306.5
click at [353, 274] on div "Growth happens when you choose to do hard things. ✨ I’m excited to share that I…" at bounding box center [630, 347] width 556 height 147
copy div "Growth happens when you choose to do hard things. ✨ I’m excited to share that I…"
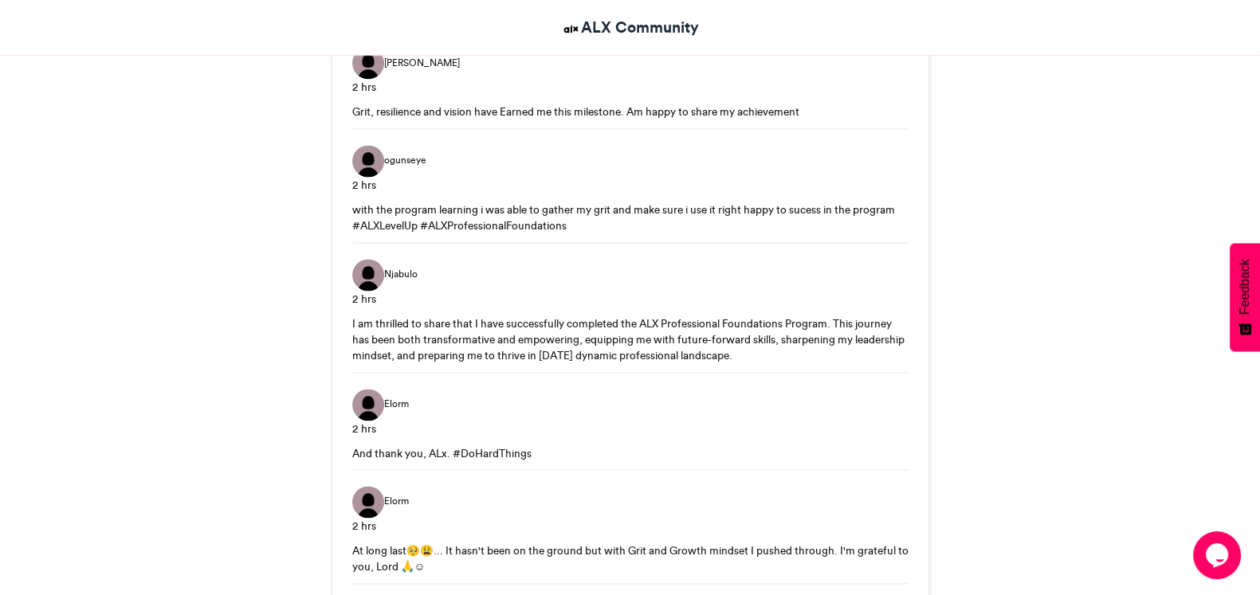
scroll to position [3262, 0]
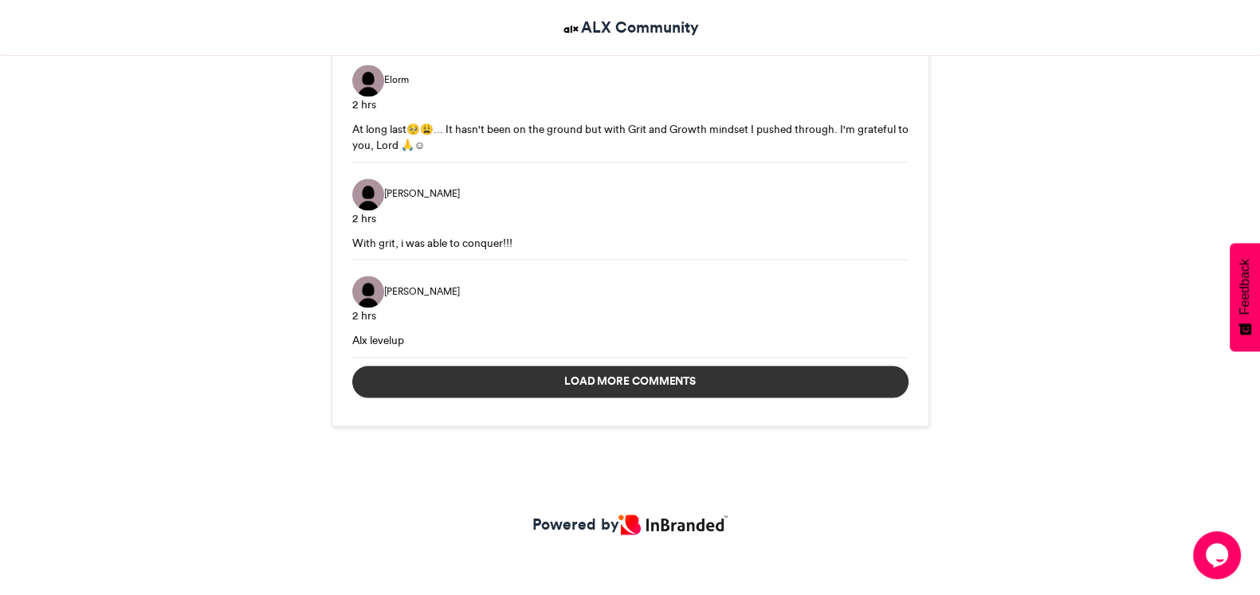
click at [472, 367] on button "Load more comments" at bounding box center [630, 382] width 556 height 32
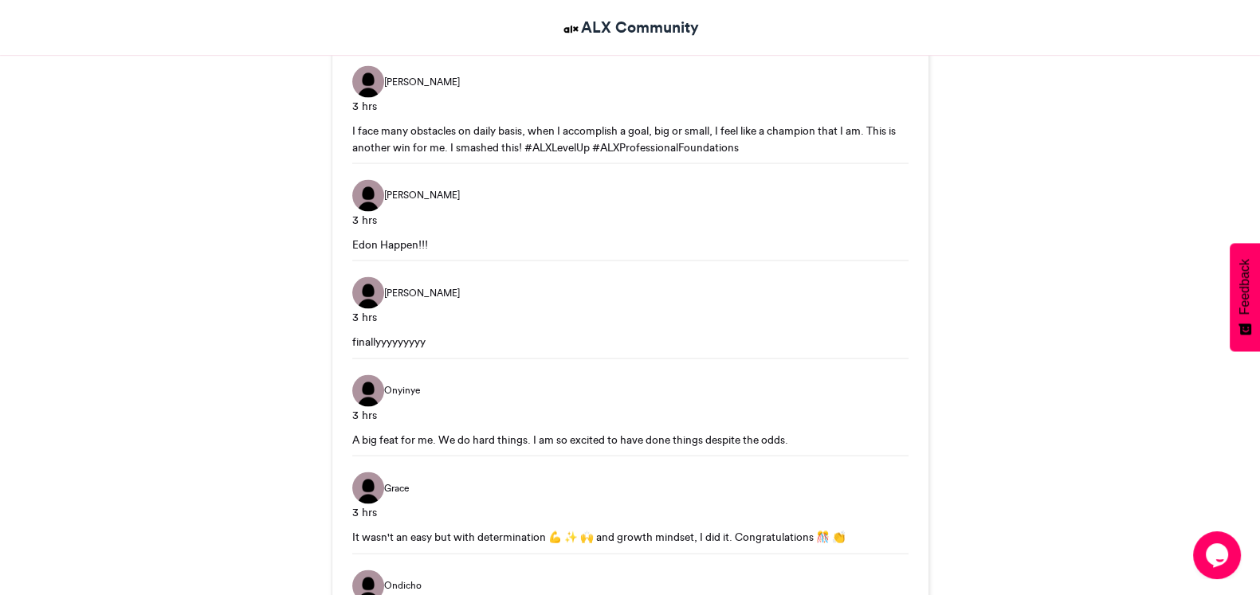
scroll to position [4267, 0]
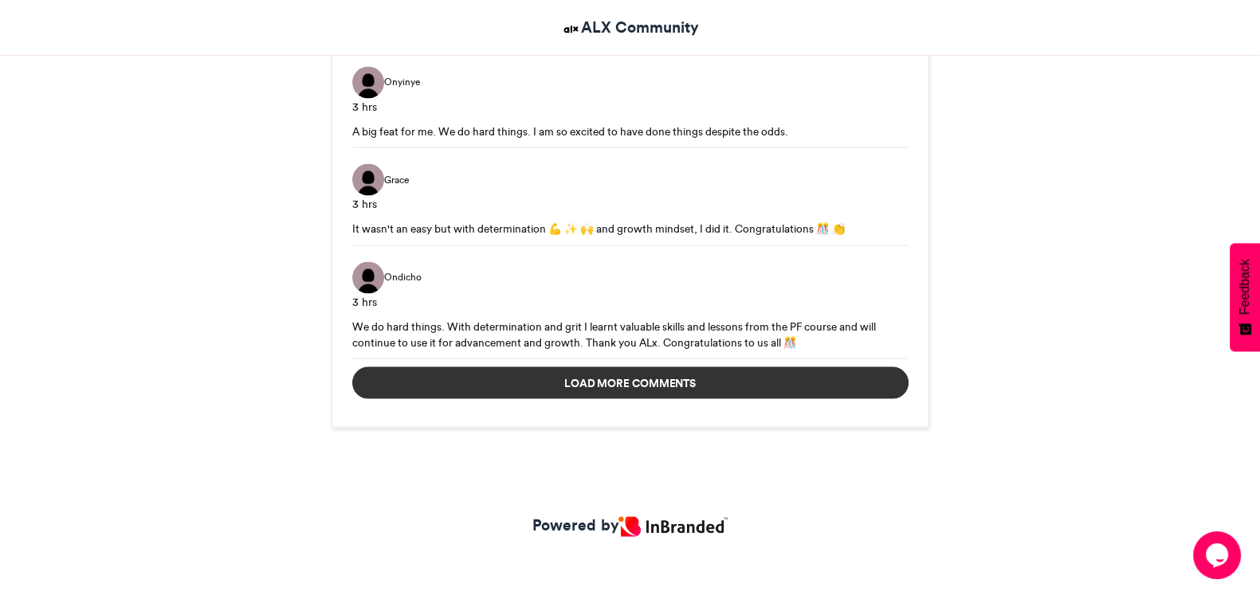
click at [574, 379] on button "Load more comments" at bounding box center [630, 383] width 556 height 32
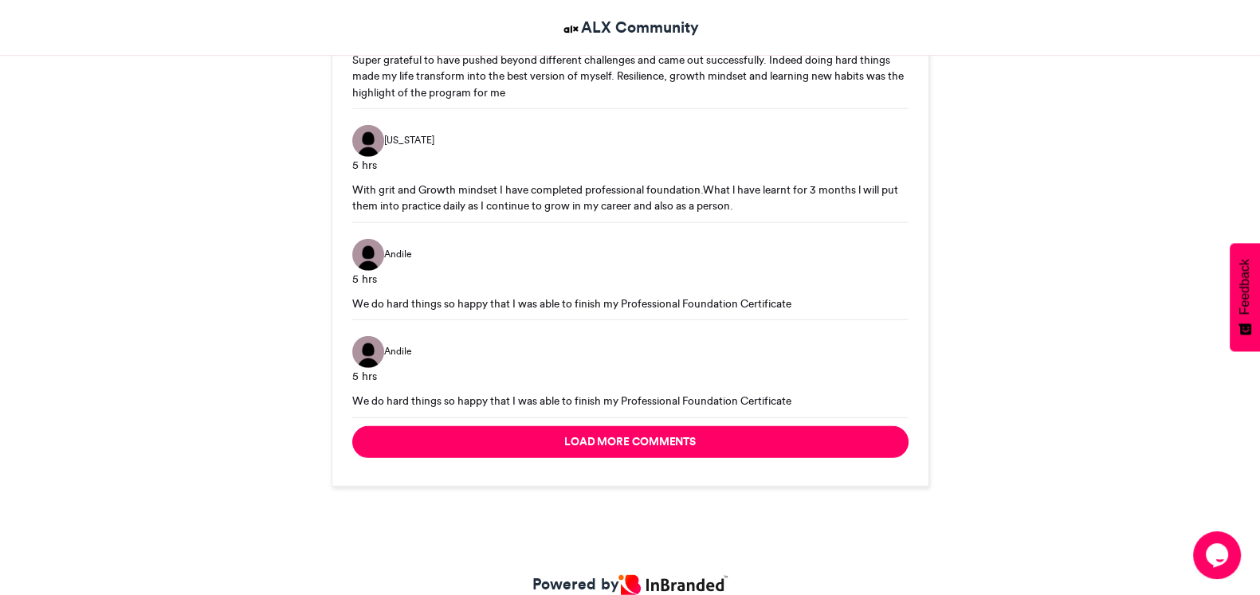
scroll to position [5420, 0]
